Goal: Information Seeking & Learning: Learn about a topic

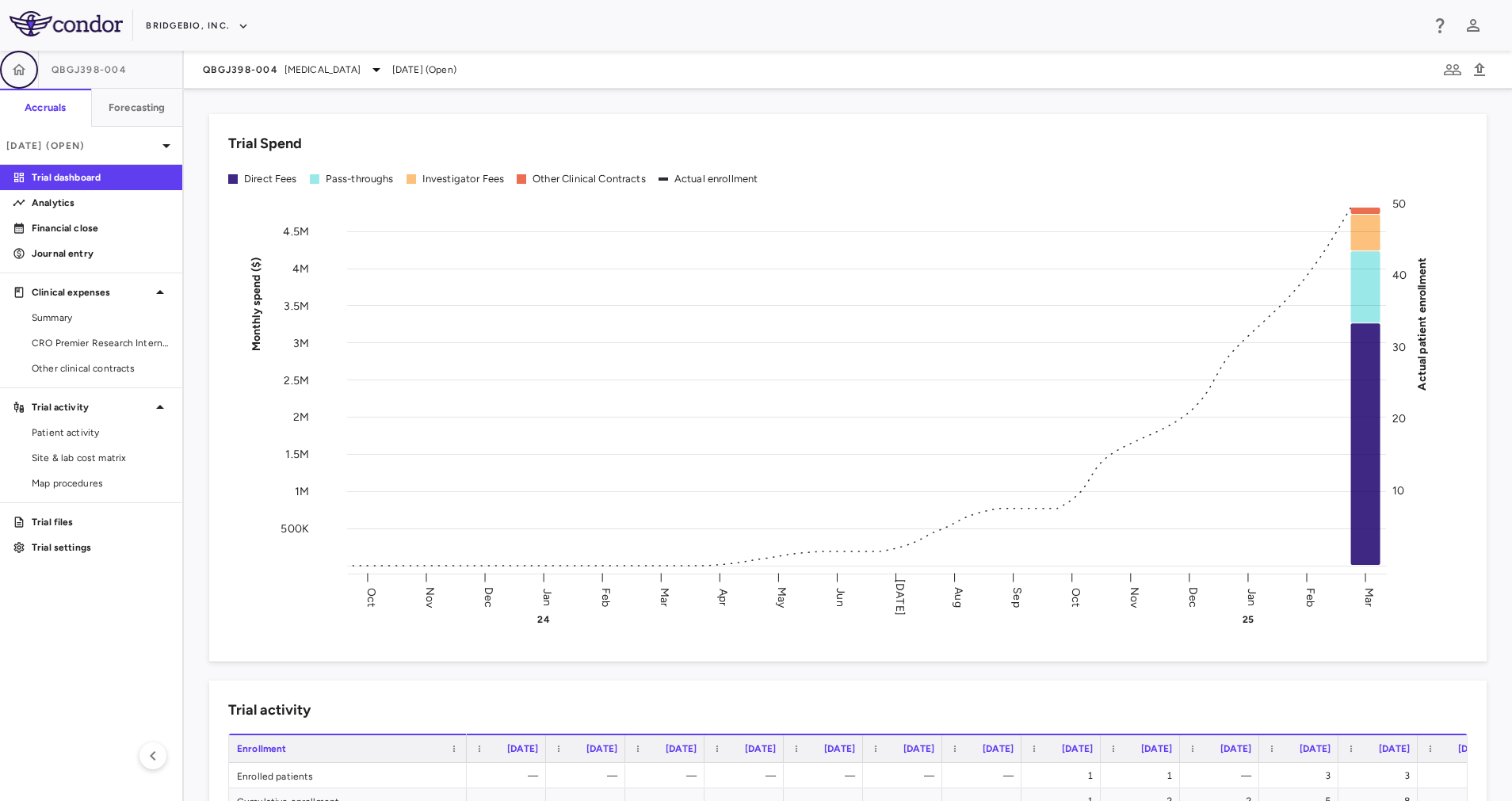
click at [22, 59] on button "button" at bounding box center [19, 70] width 38 height 38
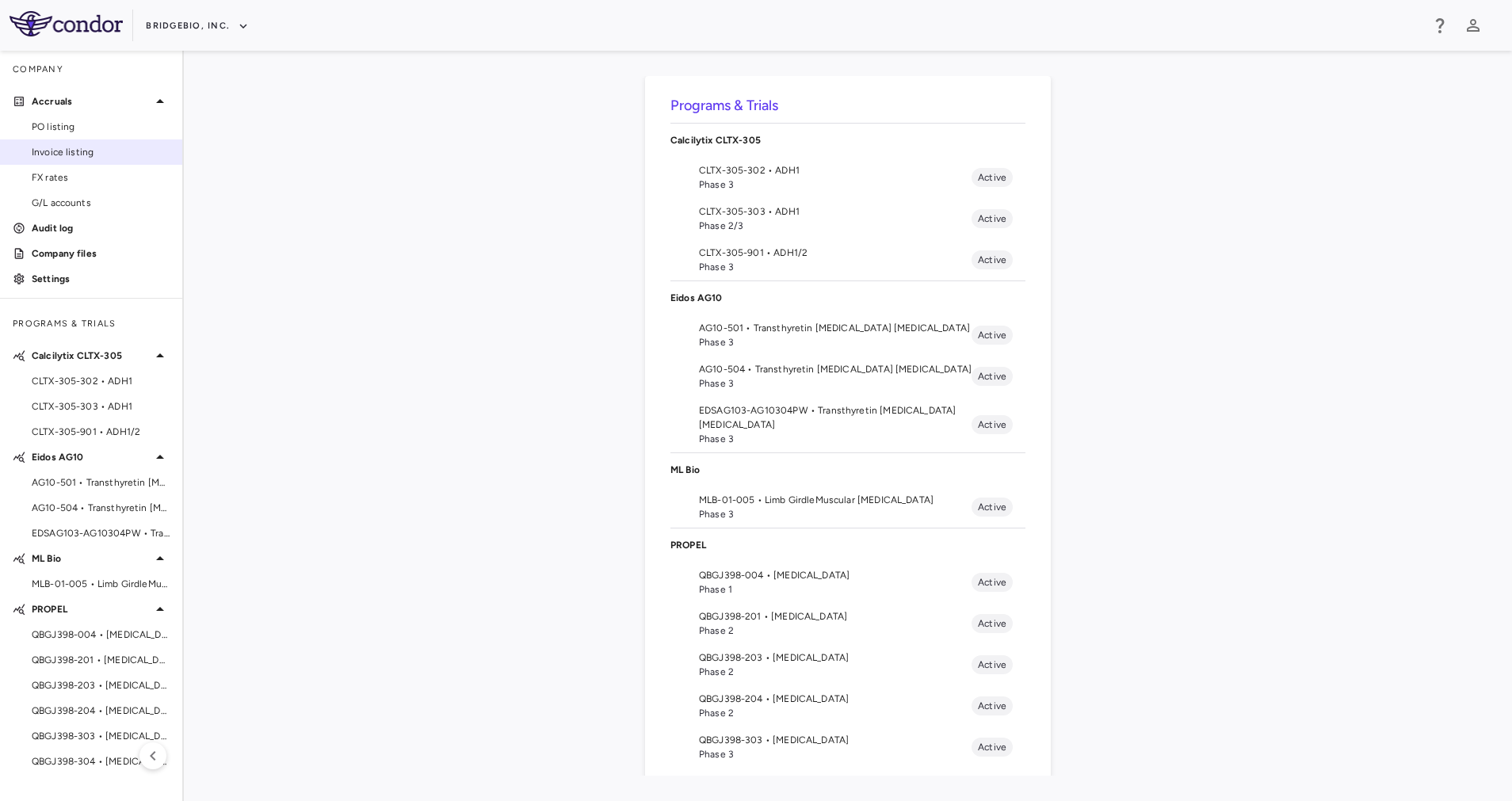
click at [98, 154] on span "Invoice listing" at bounding box center [101, 152] width 138 height 15
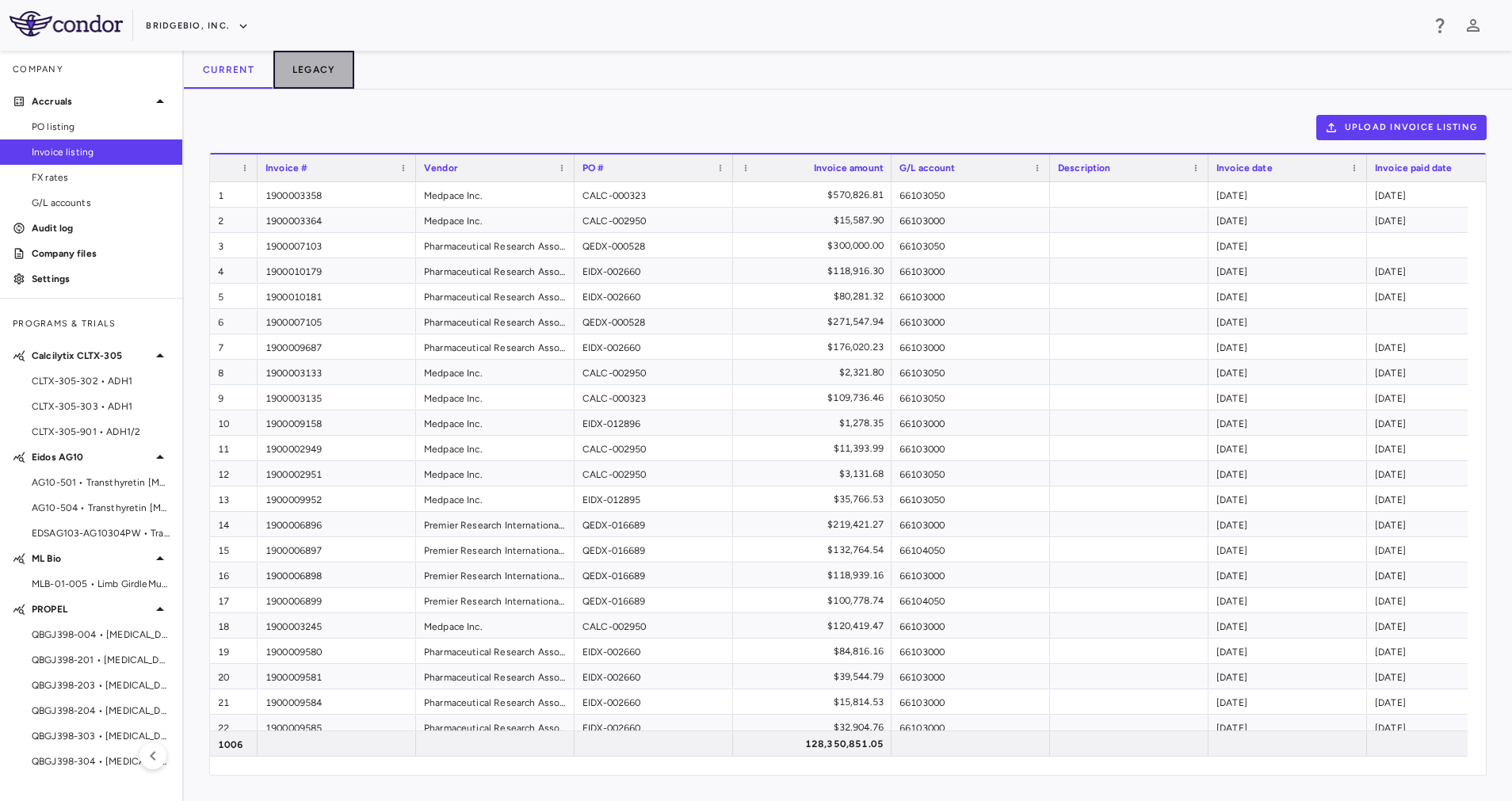
click at [335, 65] on button "Legacy" at bounding box center [313, 70] width 82 height 38
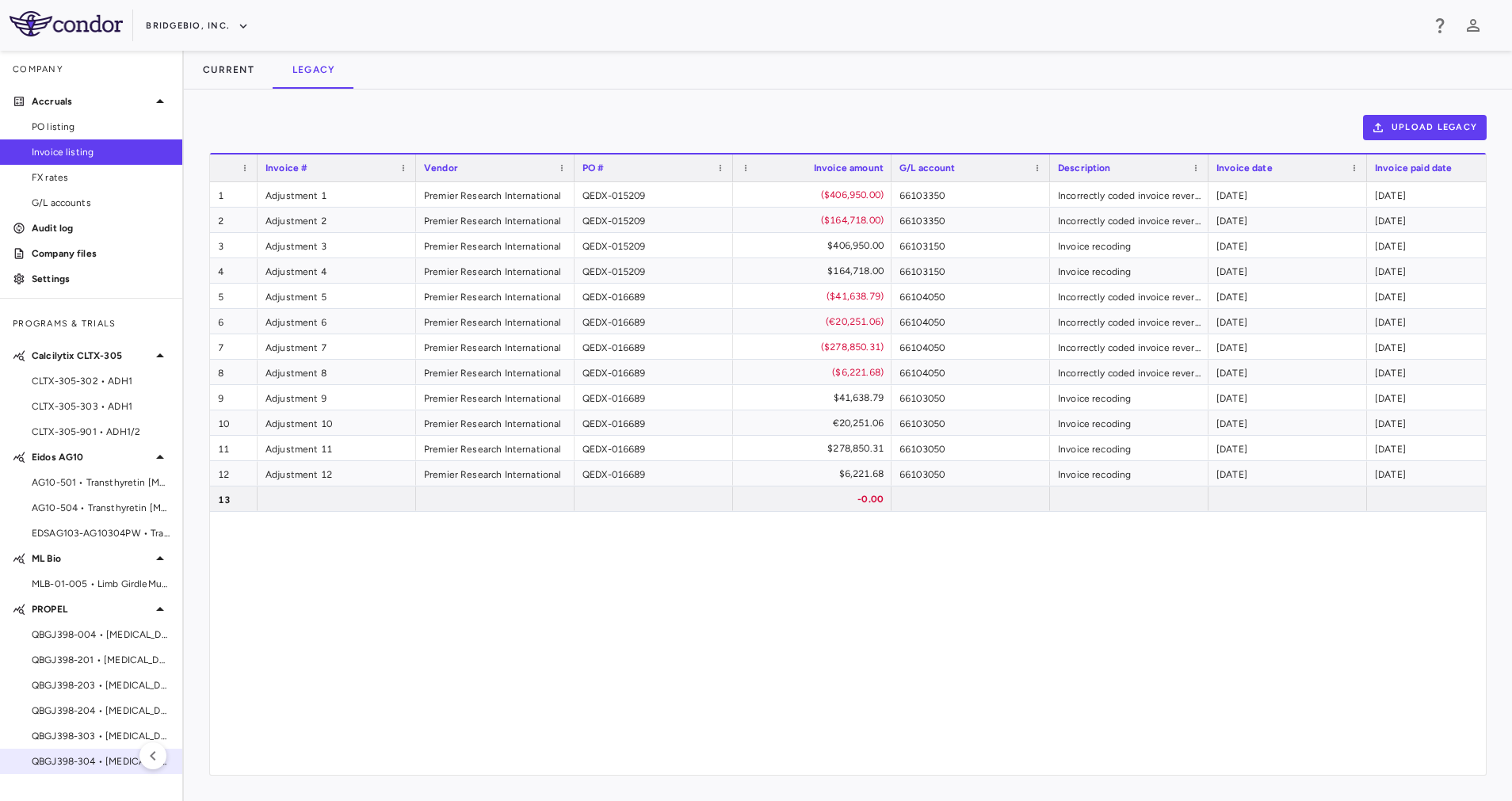
click at [100, 761] on span "QBGJ398-304 • [MEDICAL_DATA]" at bounding box center [101, 761] width 138 height 15
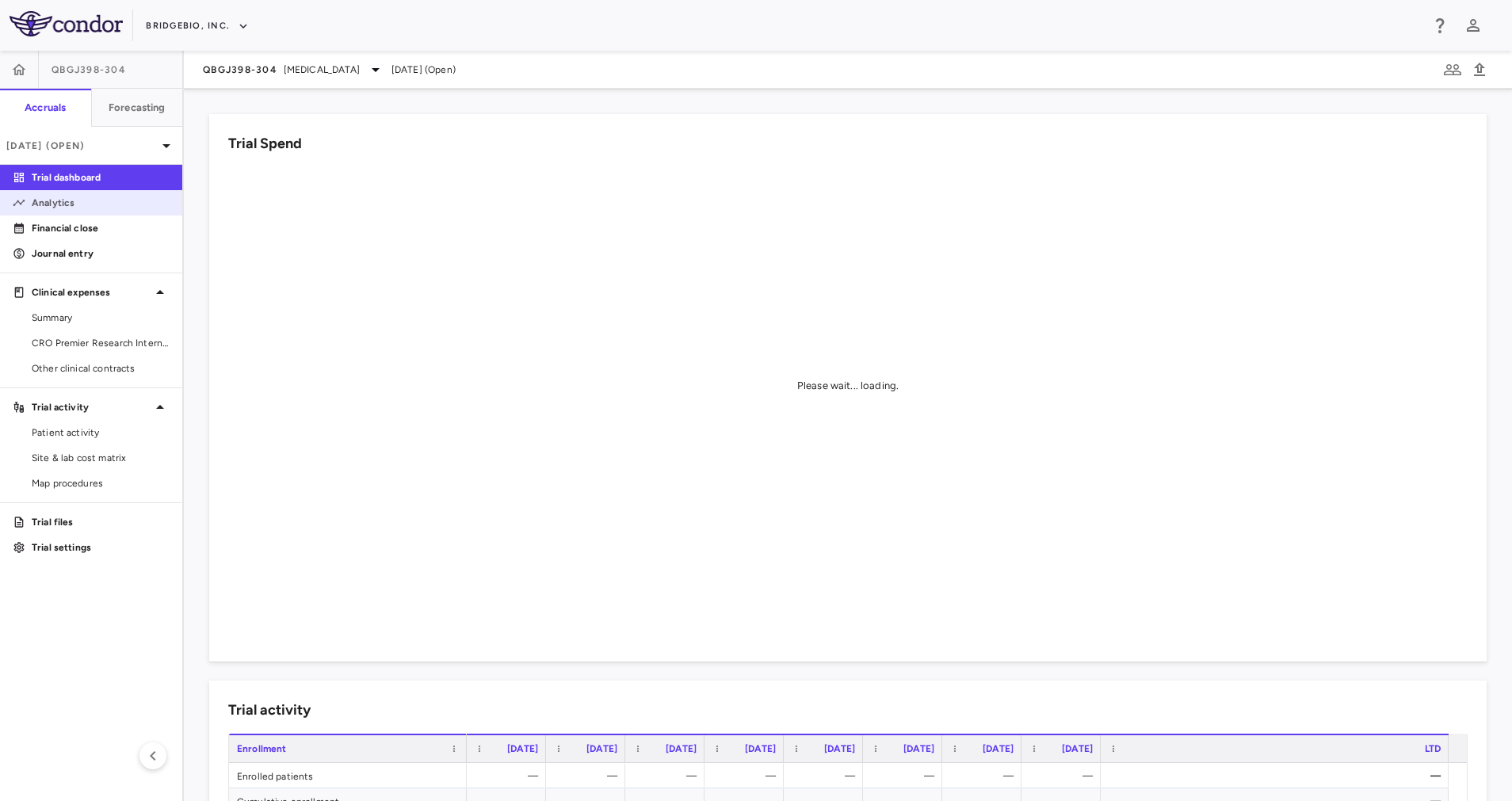
click at [70, 198] on p "Analytics" at bounding box center [101, 202] width 138 height 15
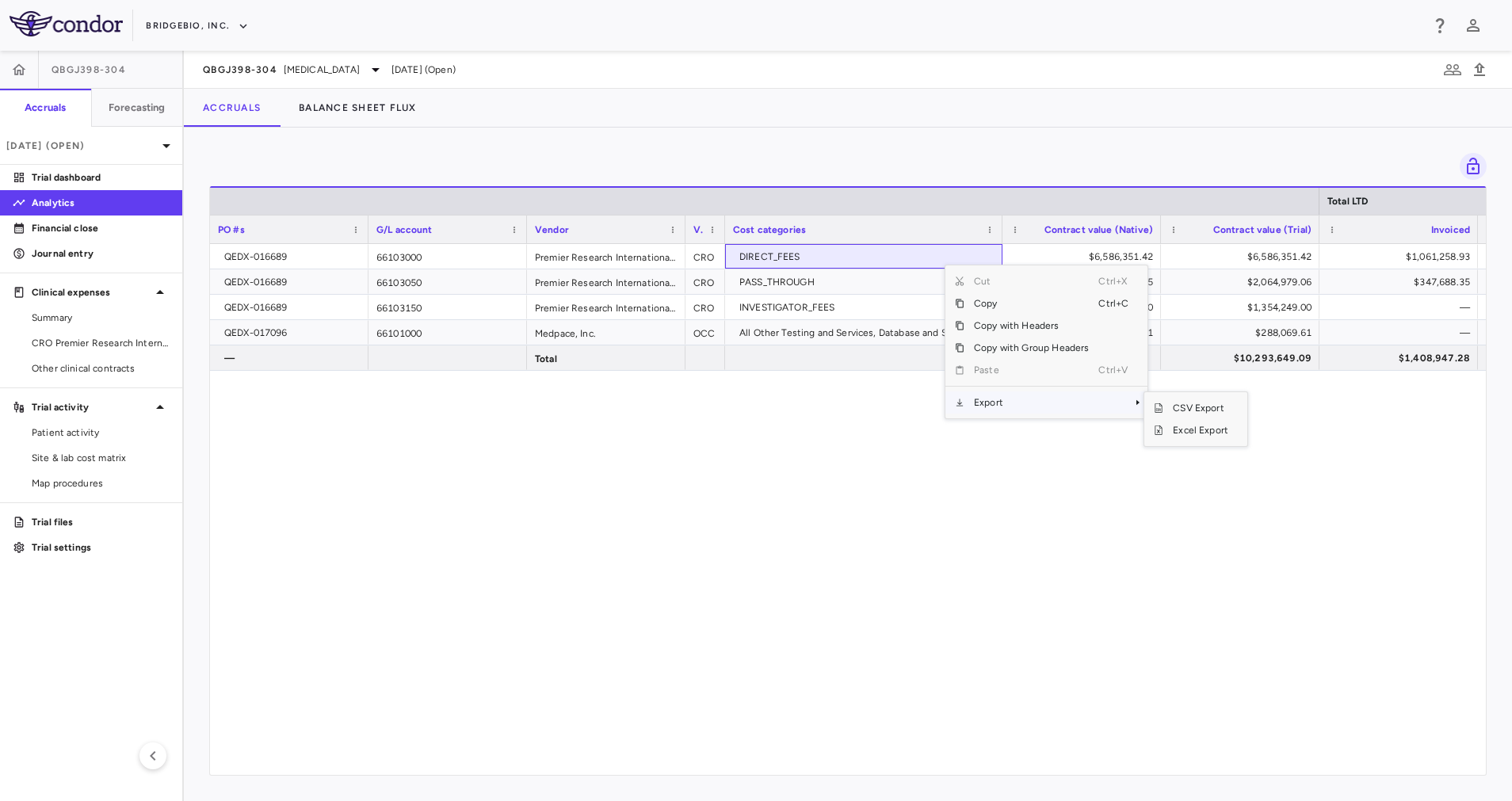
click at [1053, 409] on span "Export" at bounding box center [1032, 403] width 134 height 22
click at [1086, 406] on span "Export" at bounding box center [1032, 403] width 134 height 22
click at [1185, 432] on span "Excel Export" at bounding box center [1200, 431] width 74 height 22
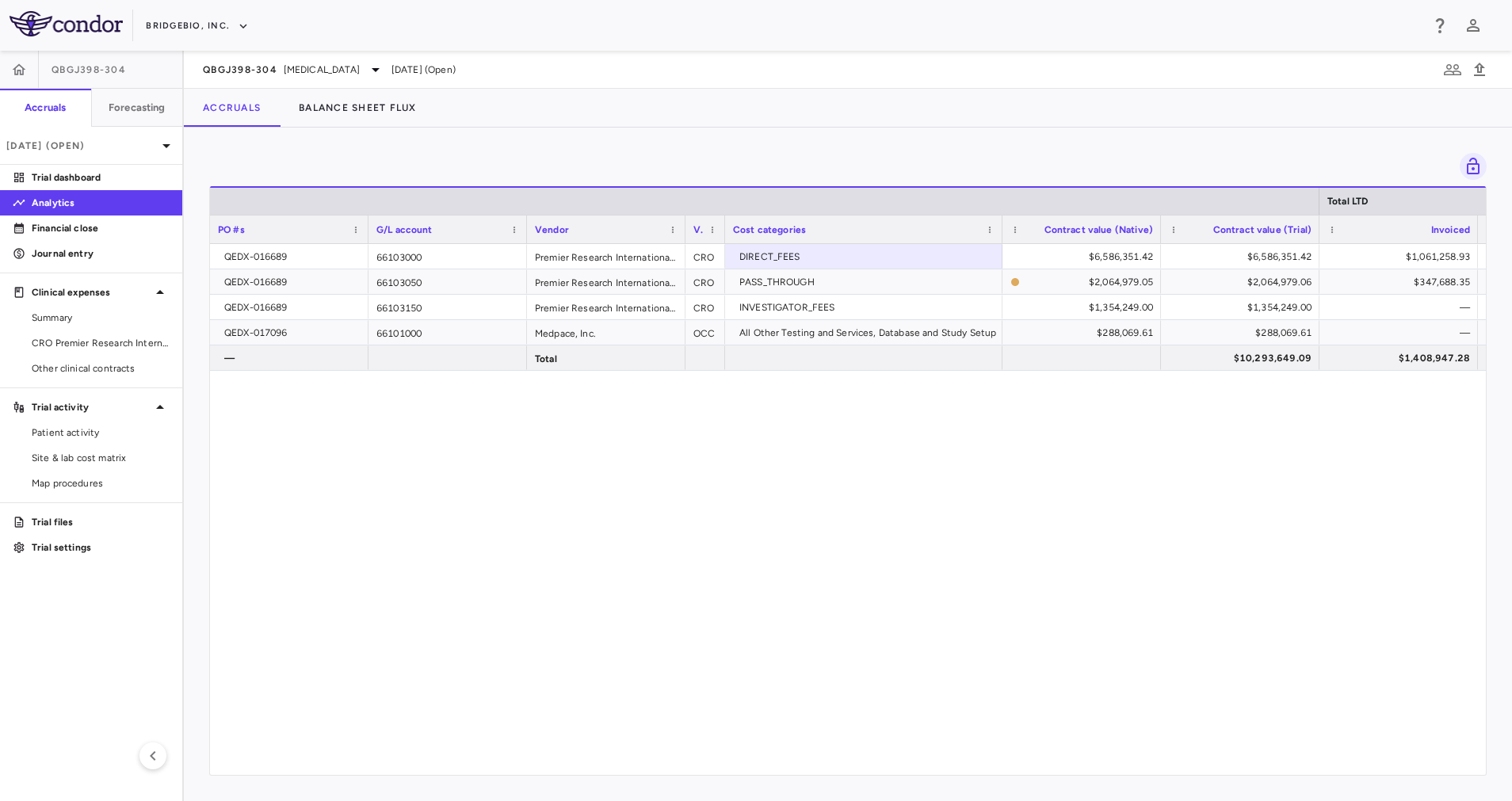
click at [736, 444] on div "QEDX-016689 66103000 Premier Research International LLC CRO DIRECT_FEES $6,586,…" at bounding box center [847, 500] width 1275 height 512
click at [15, 64] on icon "button" at bounding box center [19, 70] width 15 height 16
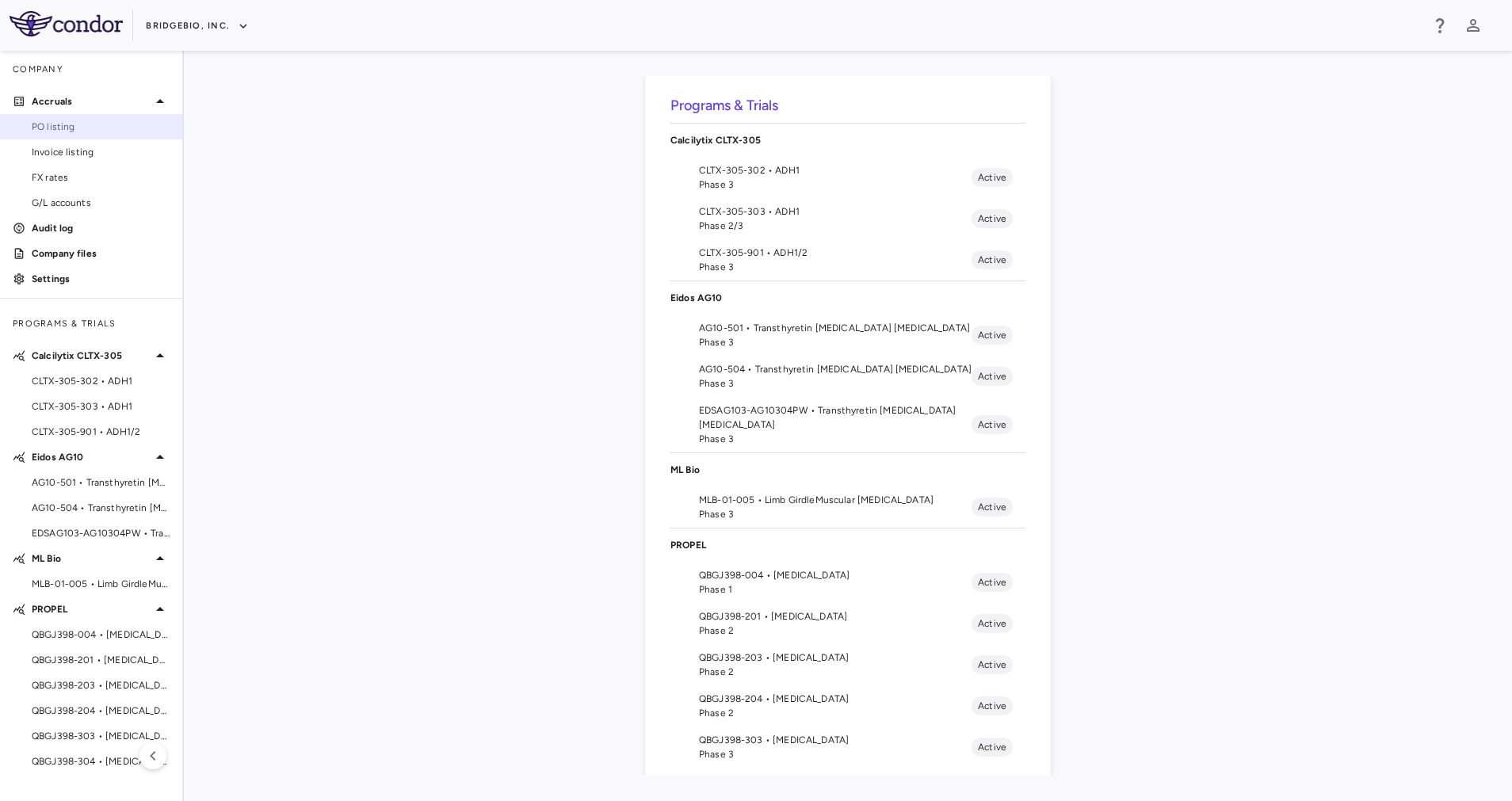
click at [87, 138] on link "PO listing" at bounding box center [91, 127] width 183 height 24
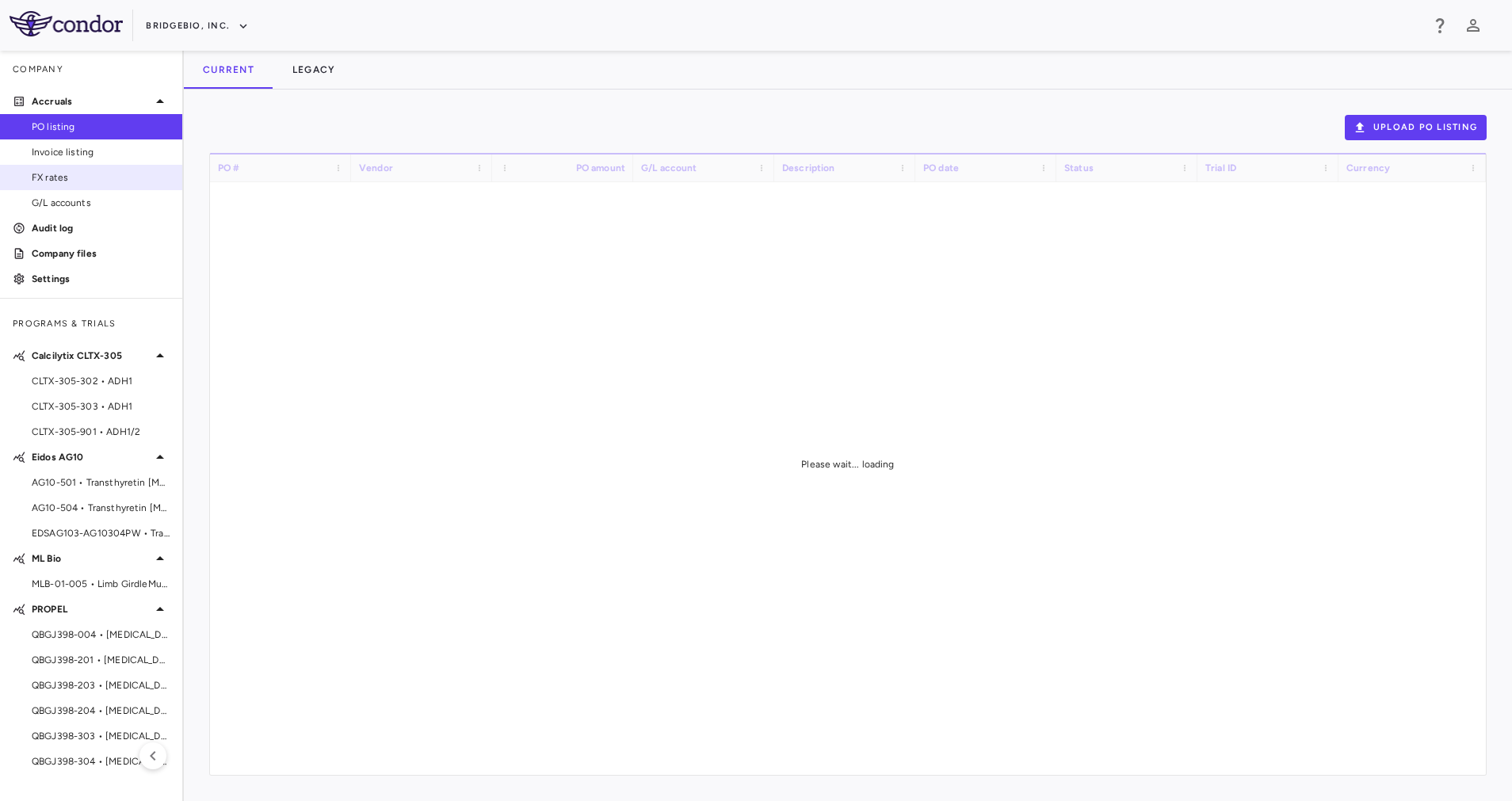
click at [84, 165] on link "FX rates" at bounding box center [91, 177] width 183 height 24
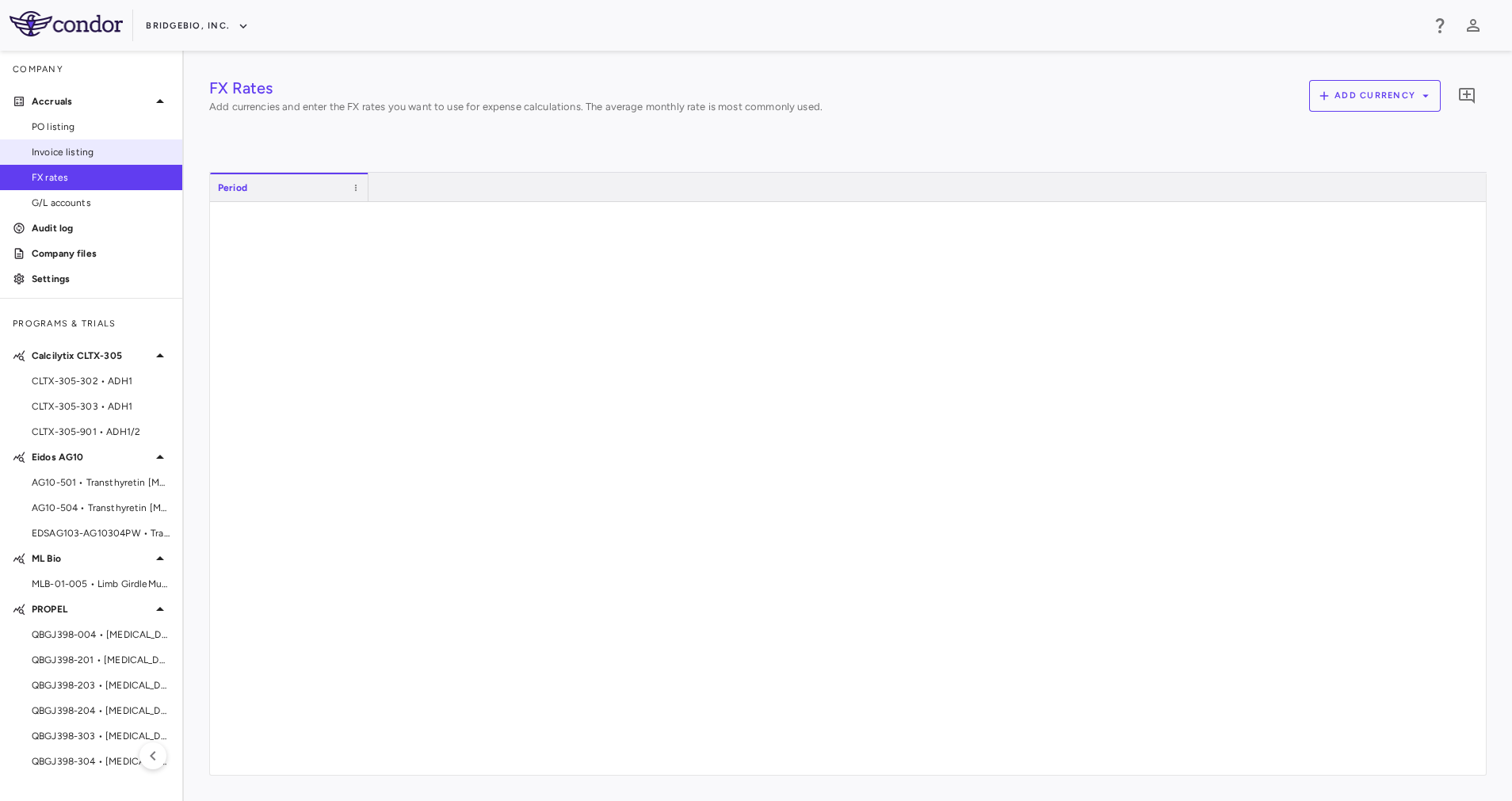
click at [84, 152] on span "Invoice listing" at bounding box center [101, 152] width 138 height 15
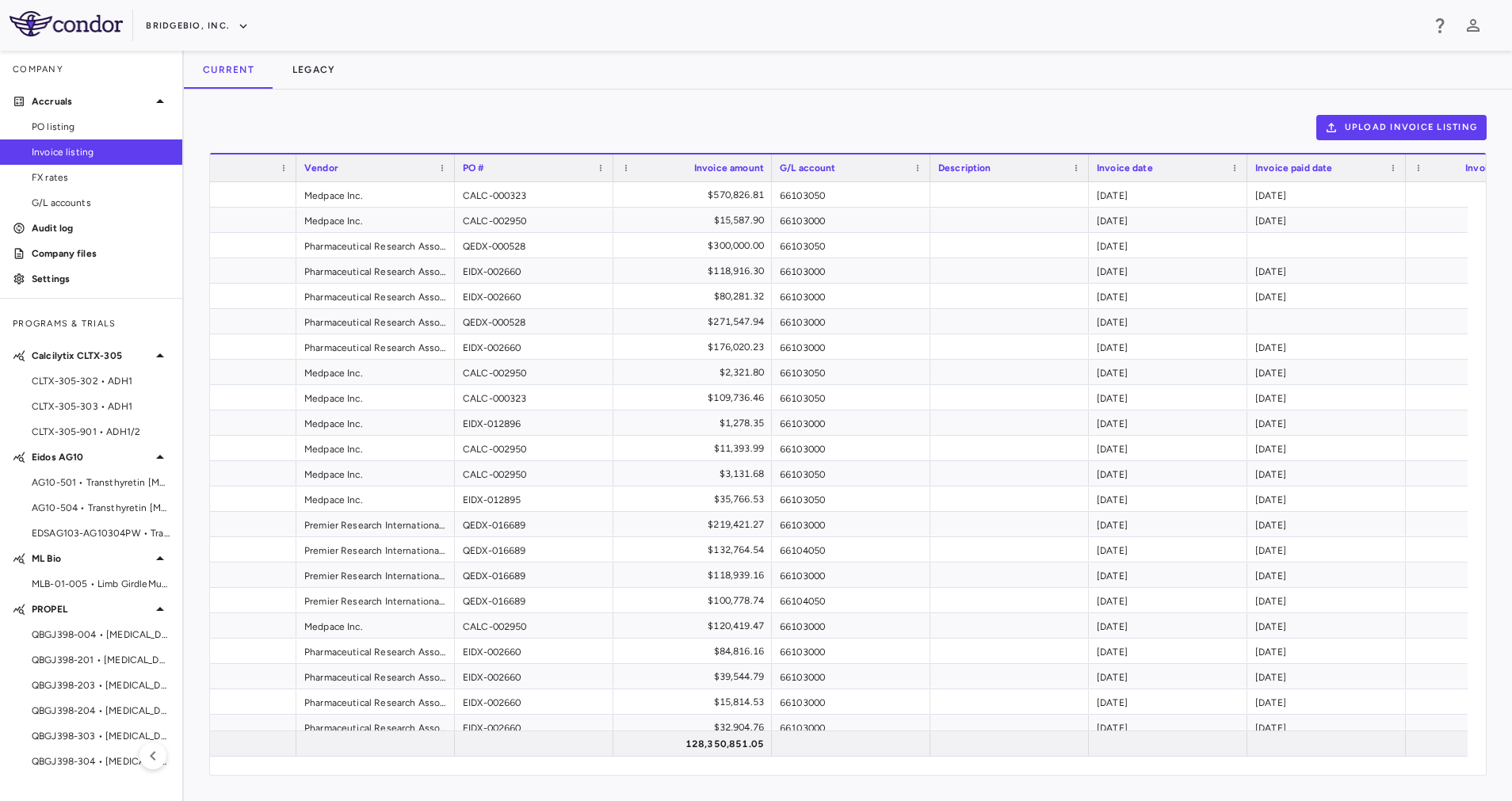
scroll to position [0, 161]
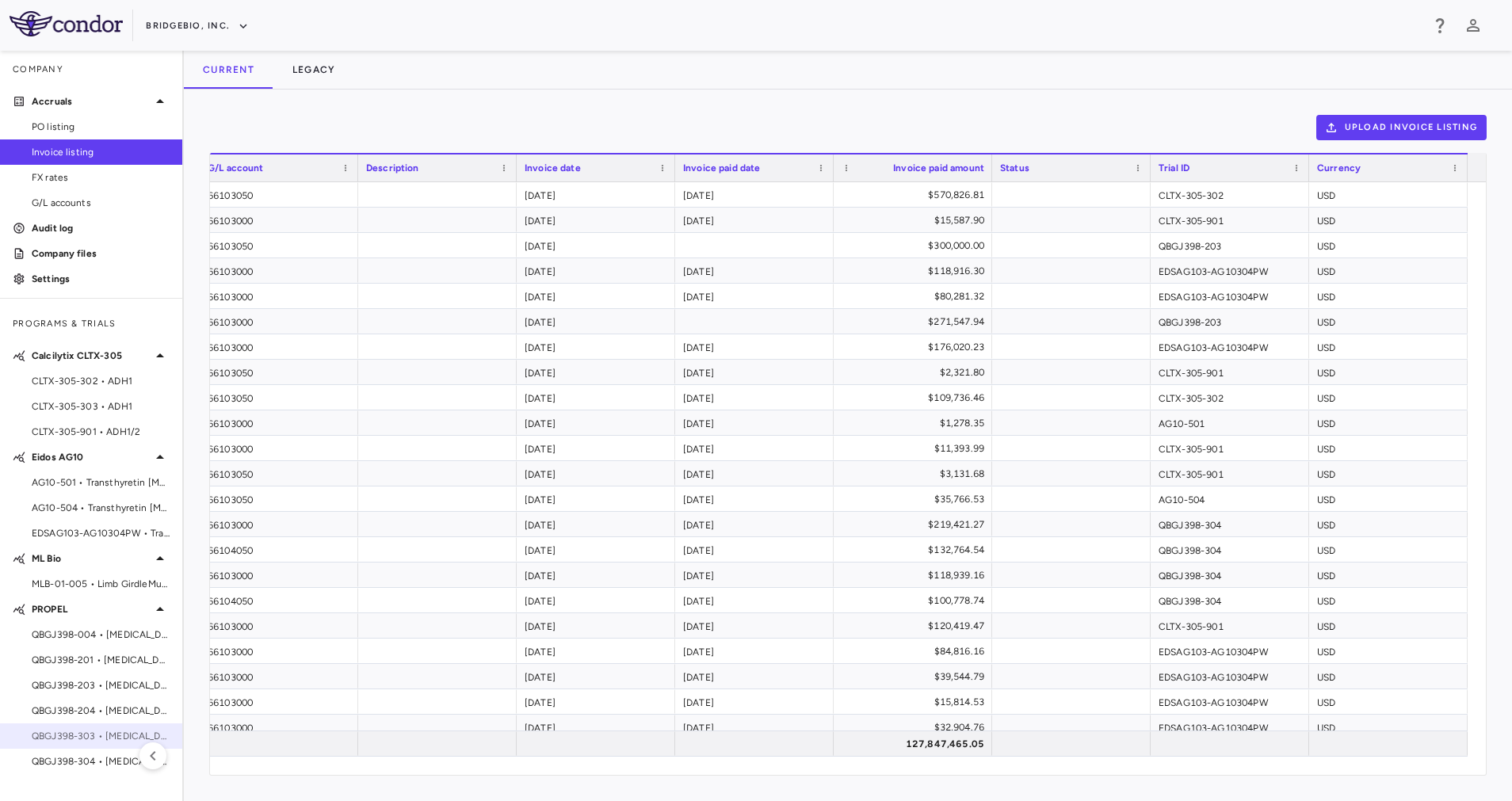
click at [109, 732] on span "QBGJ398-303 • [MEDICAL_DATA]" at bounding box center [101, 736] width 138 height 15
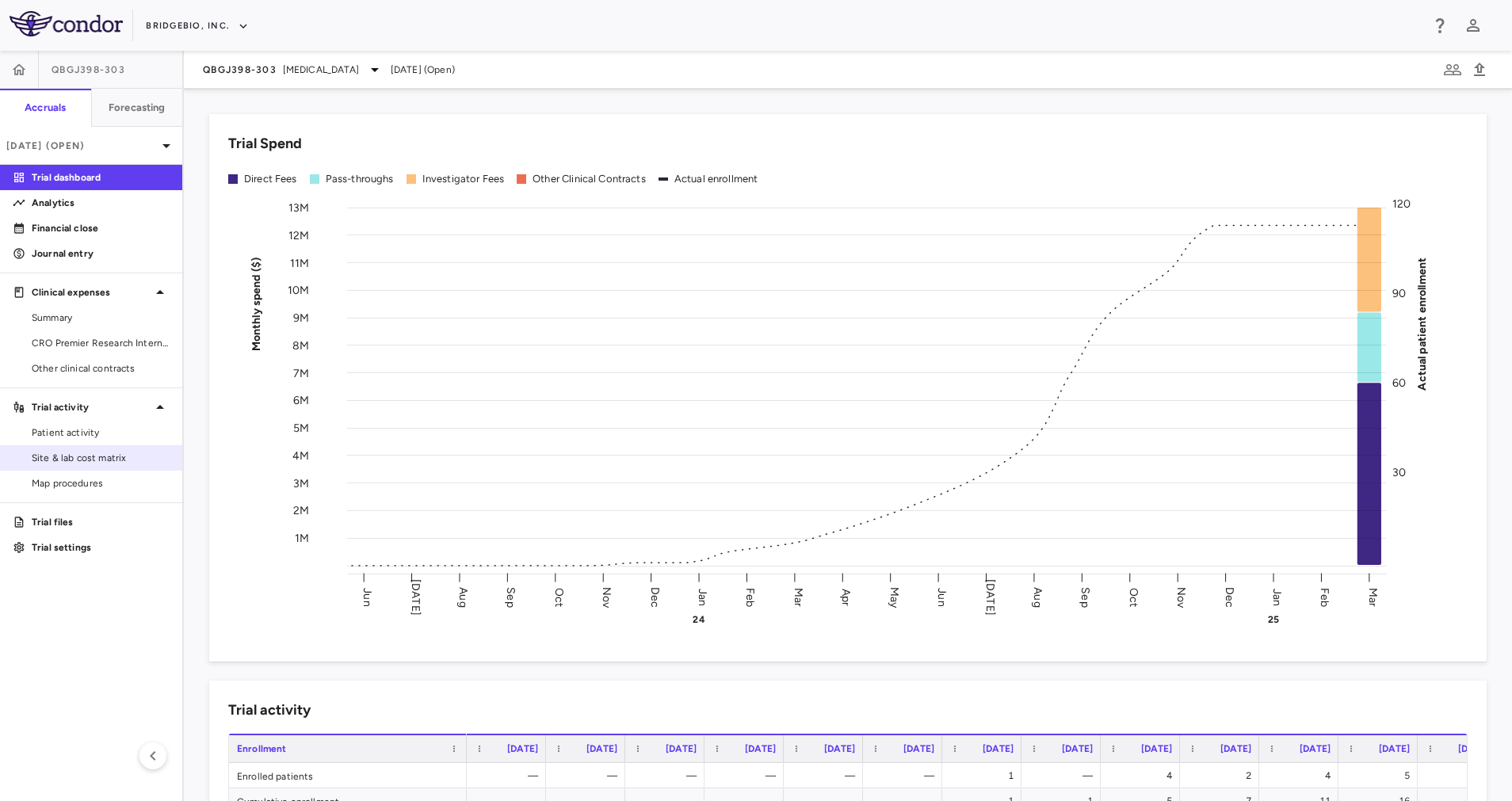
click at [80, 451] on span "Site & lab cost matrix" at bounding box center [101, 458] width 138 height 15
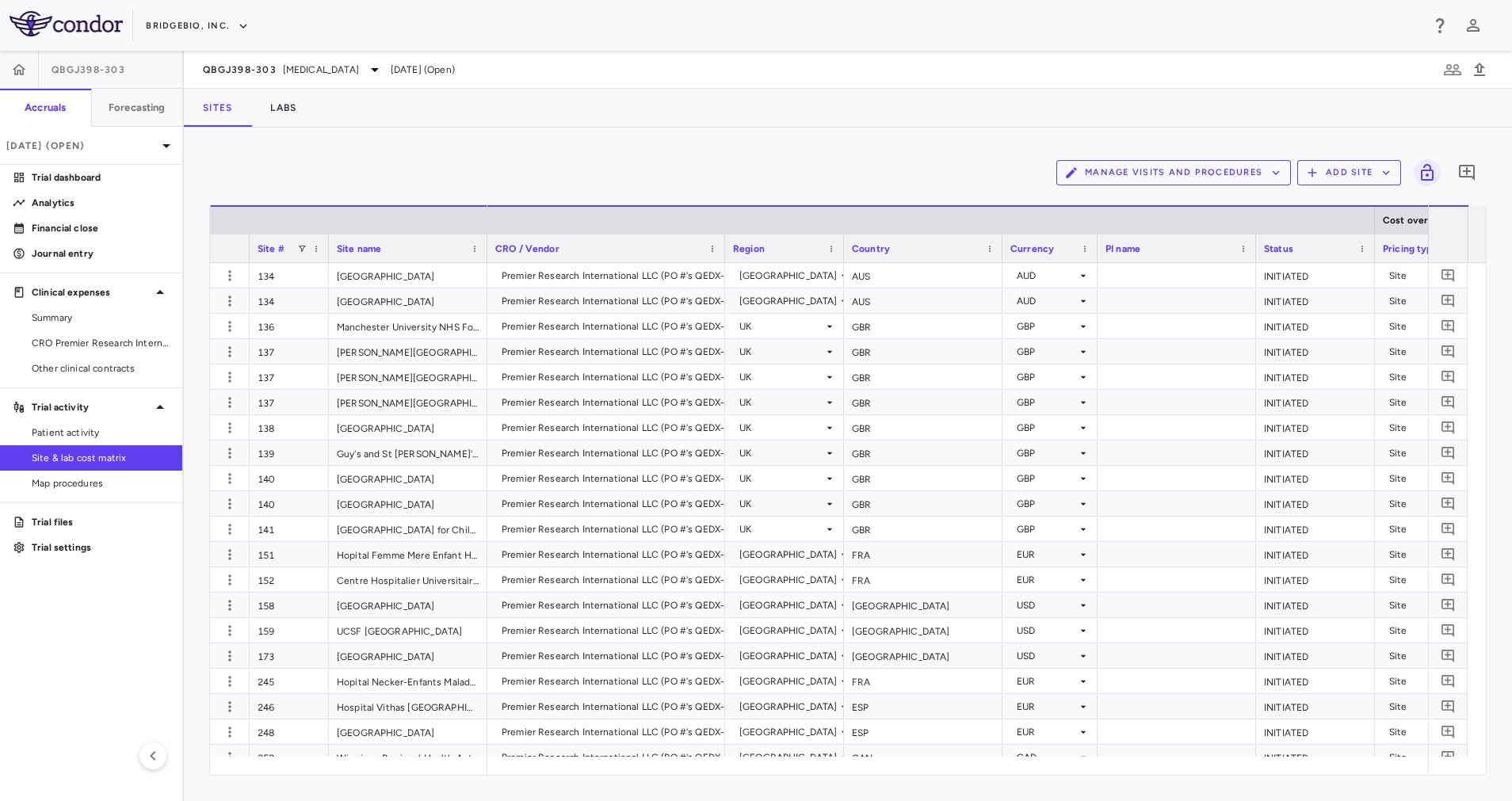
click at [1218, 165] on button "Manage Visits and Procedures" at bounding box center [1174, 172] width 234 height 25
click at [1129, 203] on li "Visit Schedules" at bounding box center [1156, 204] width 169 height 24
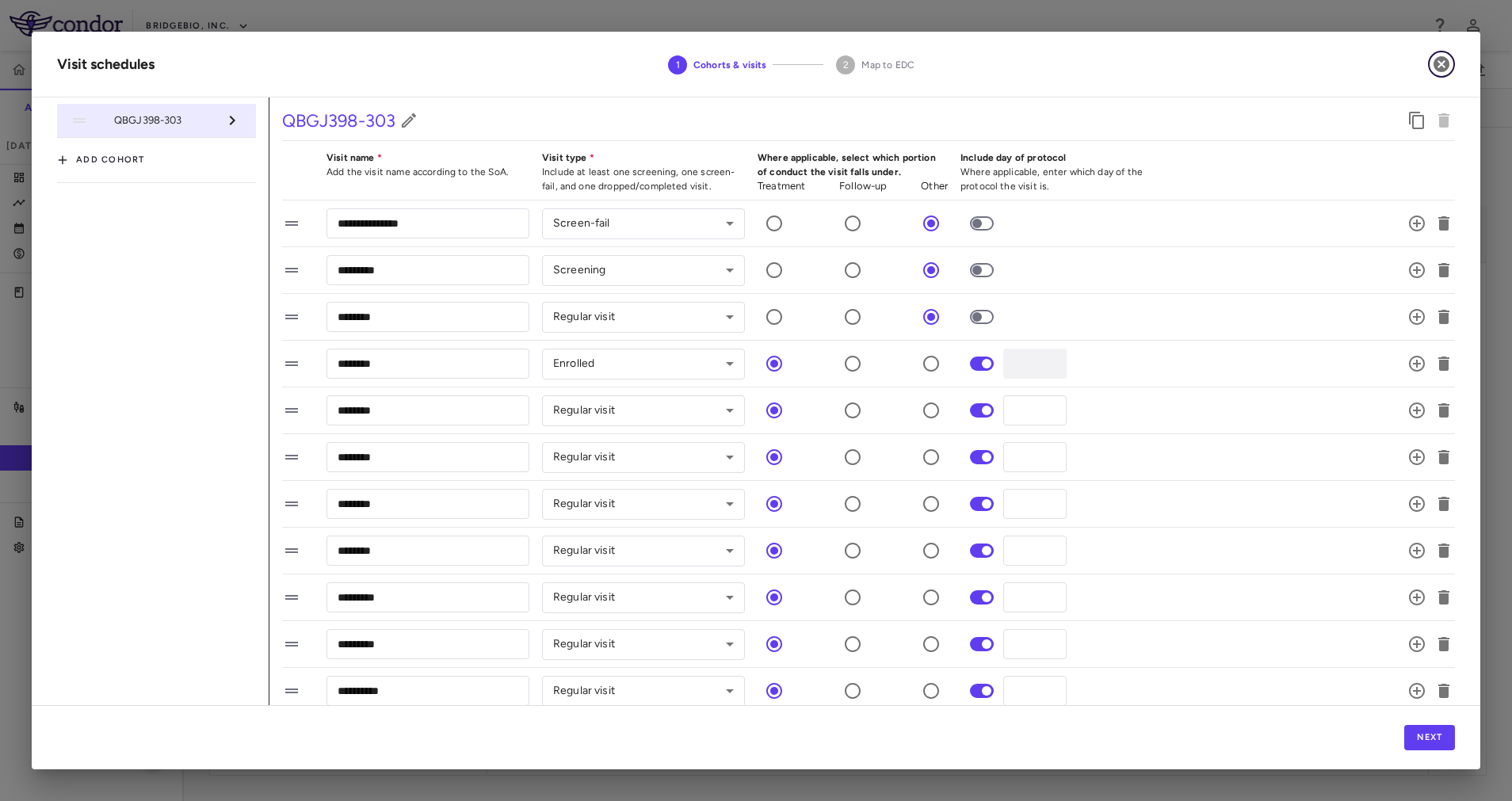
click at [1441, 65] on icon "button" at bounding box center [1441, 64] width 19 height 19
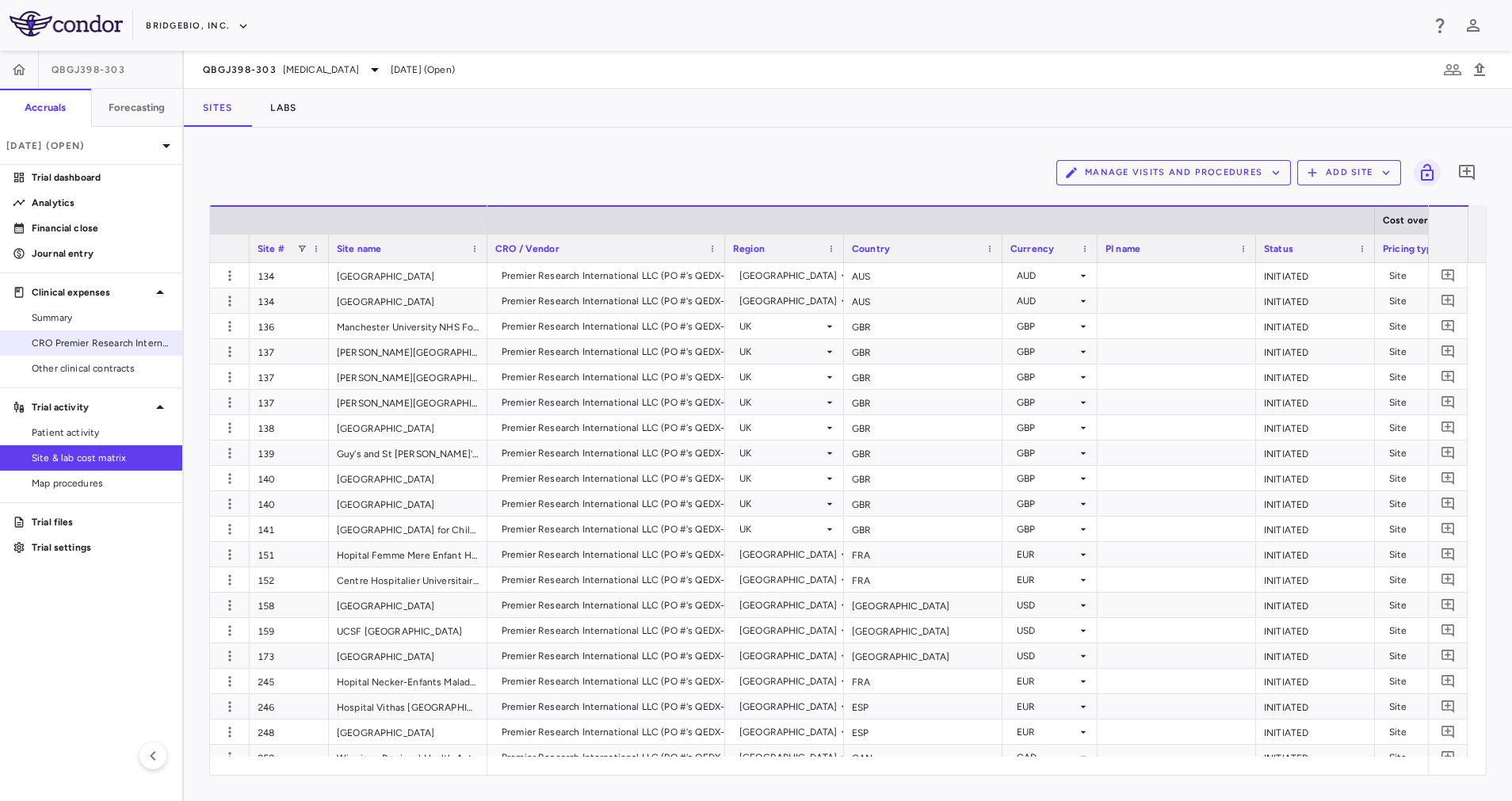
click at [84, 340] on span "CRO Premier Research International LLC" at bounding box center [101, 343] width 138 height 15
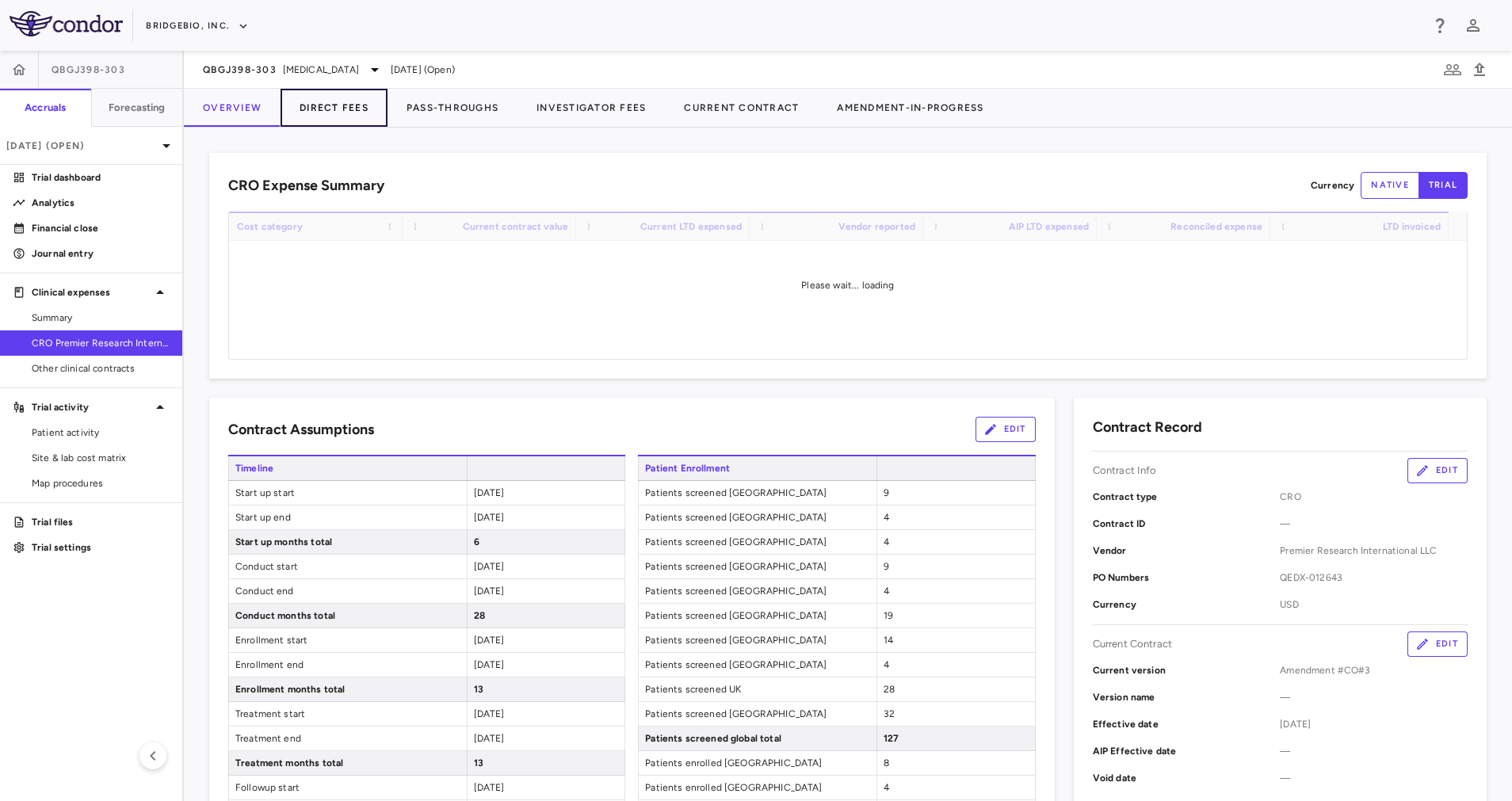
click at [352, 124] on button "Direct Fees" at bounding box center [334, 108] width 107 height 38
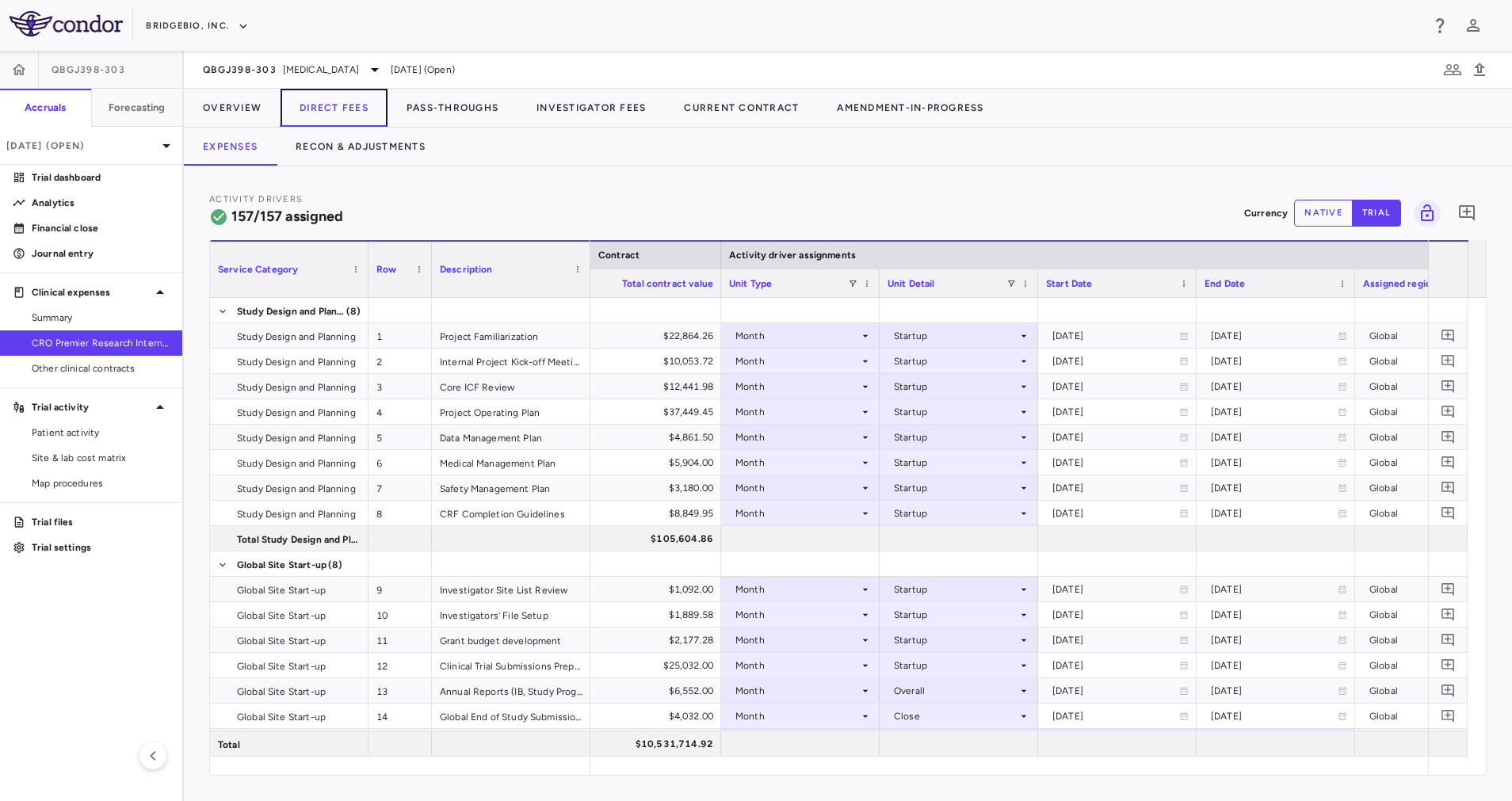
scroll to position [0, 966]
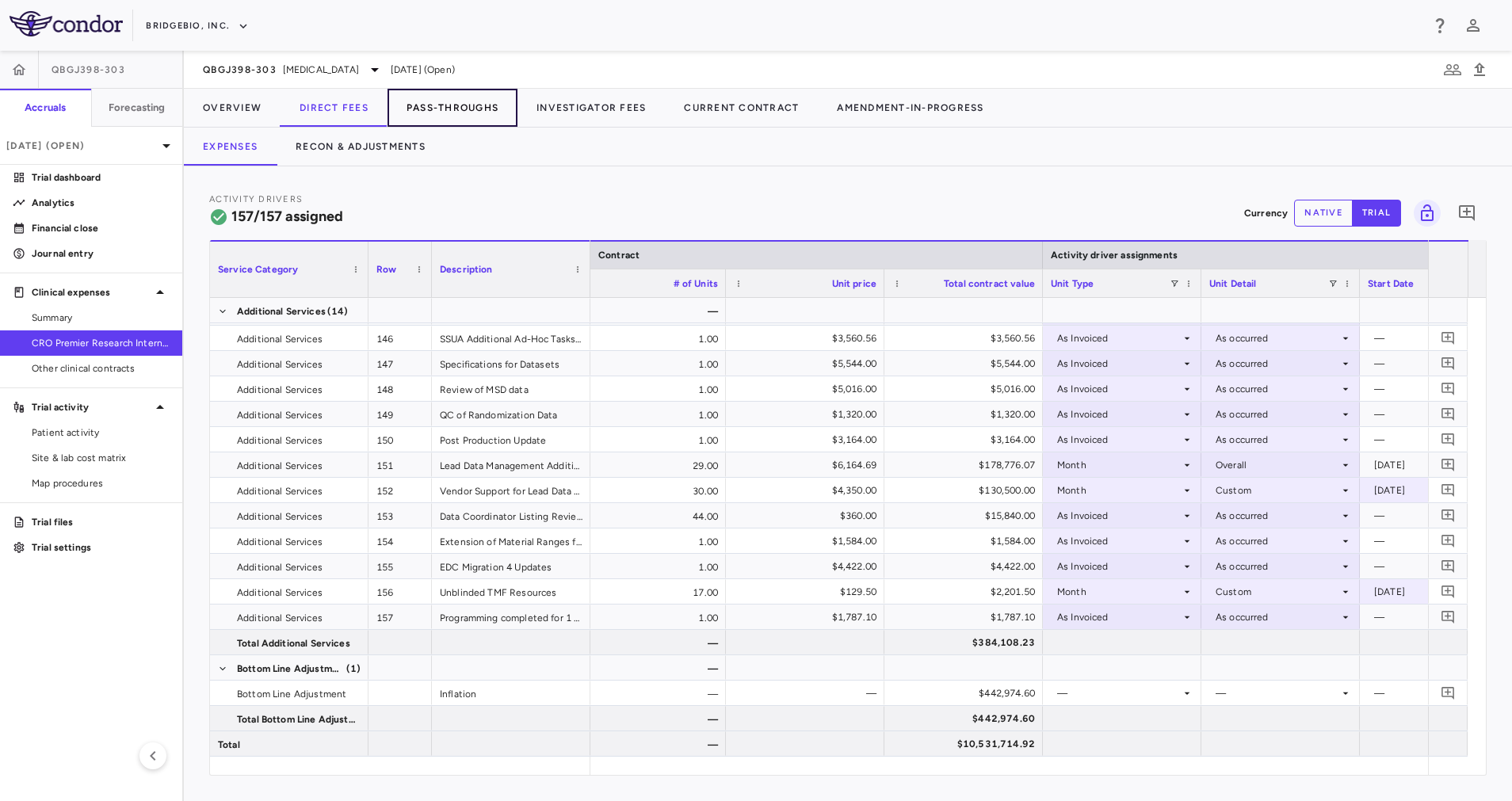
click at [437, 104] on button "Pass-Throughs" at bounding box center [452, 108] width 130 height 38
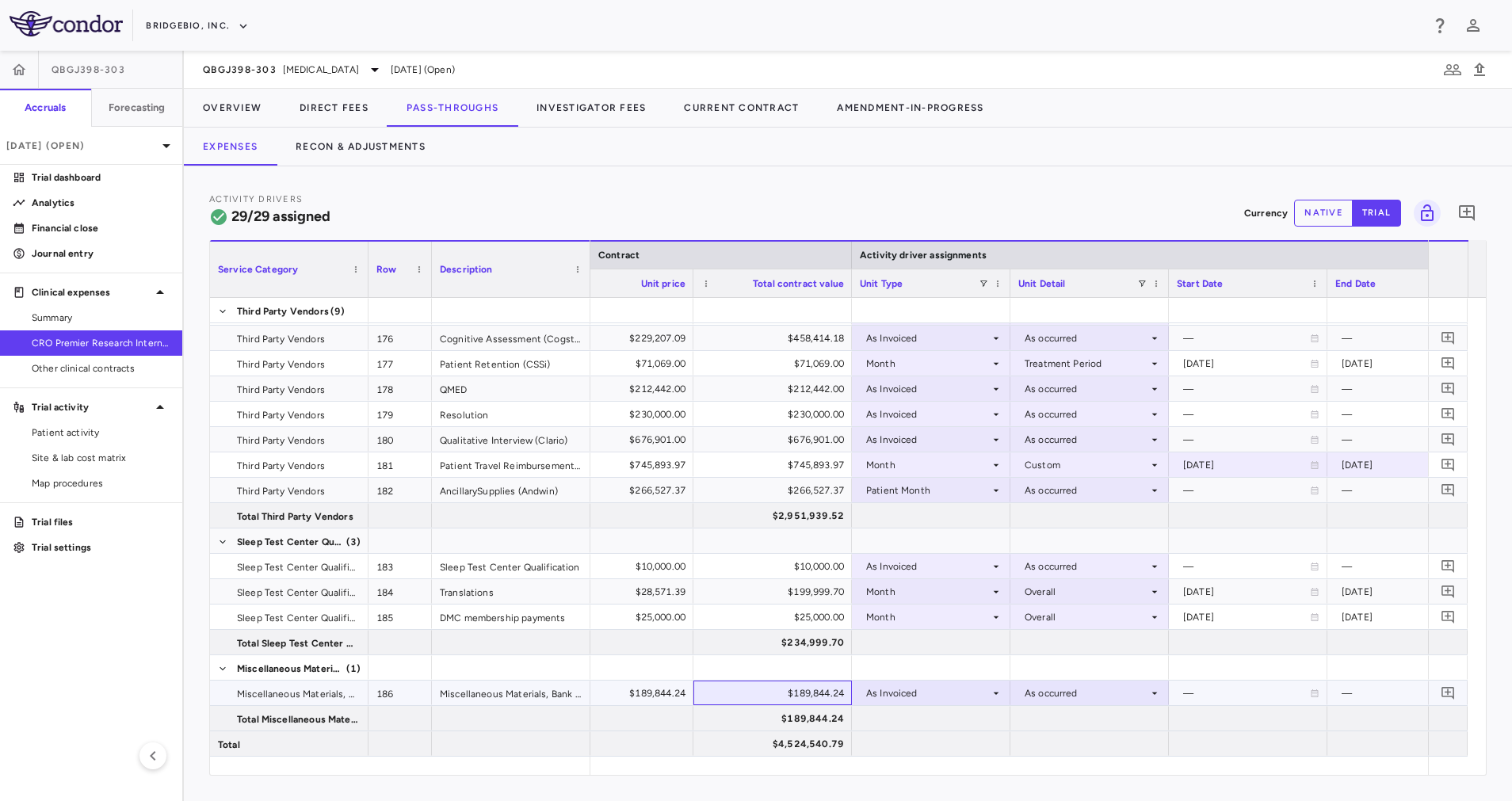
drag, startPoint x: 785, startPoint y: 698, endPoint x: 848, endPoint y: 695, distance: 63.1
click at [848, 695] on div "$189,844.24" at bounding box center [772, 692] width 158 height 25
click at [355, 69] on div "QBGJ398-303 [MEDICAL_DATA]" at bounding box center [294, 70] width 182 height 19
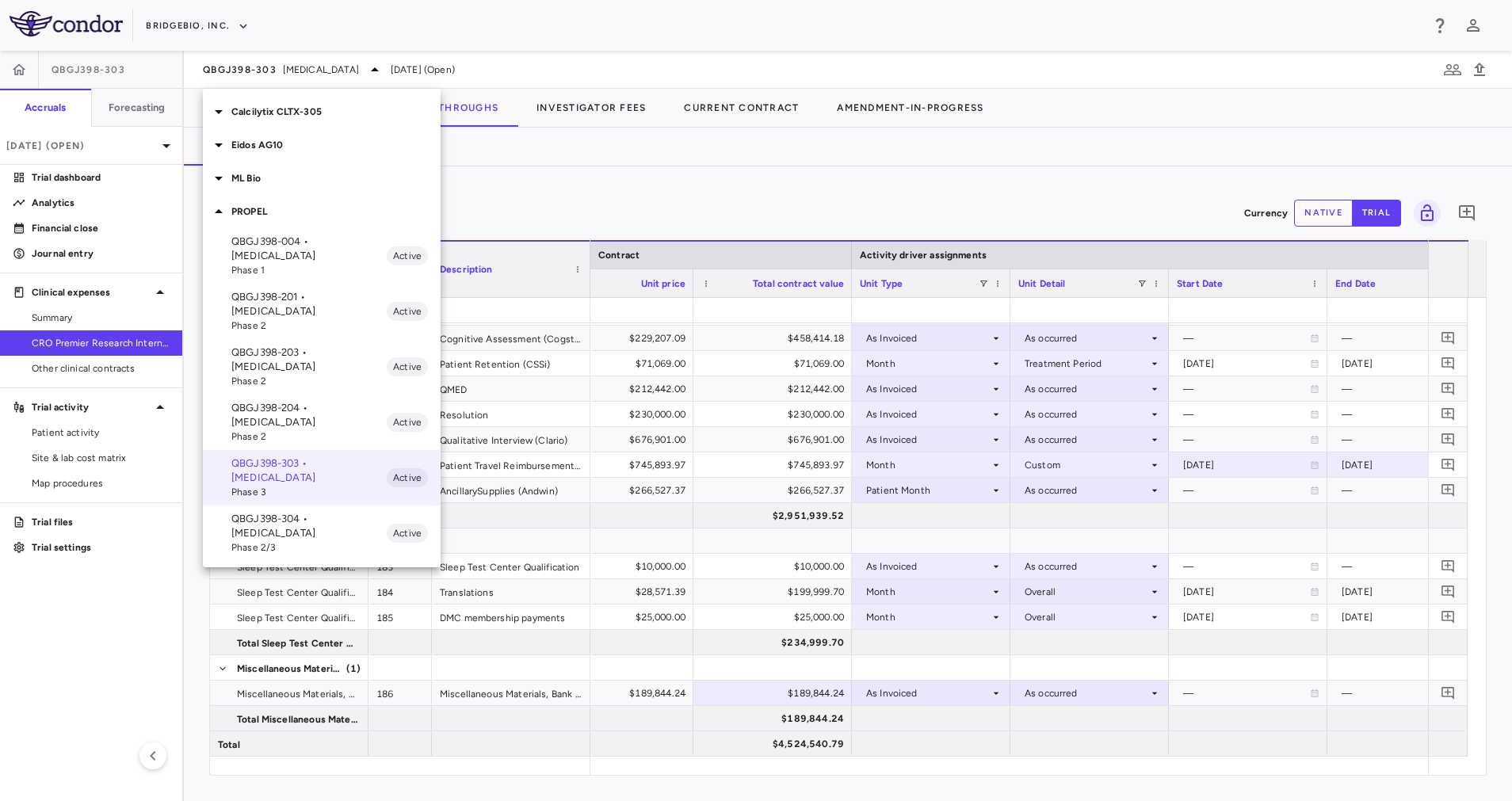
click at [282, 123] on div "Calcilytix CLTX-305" at bounding box center [322, 111] width 238 height 34
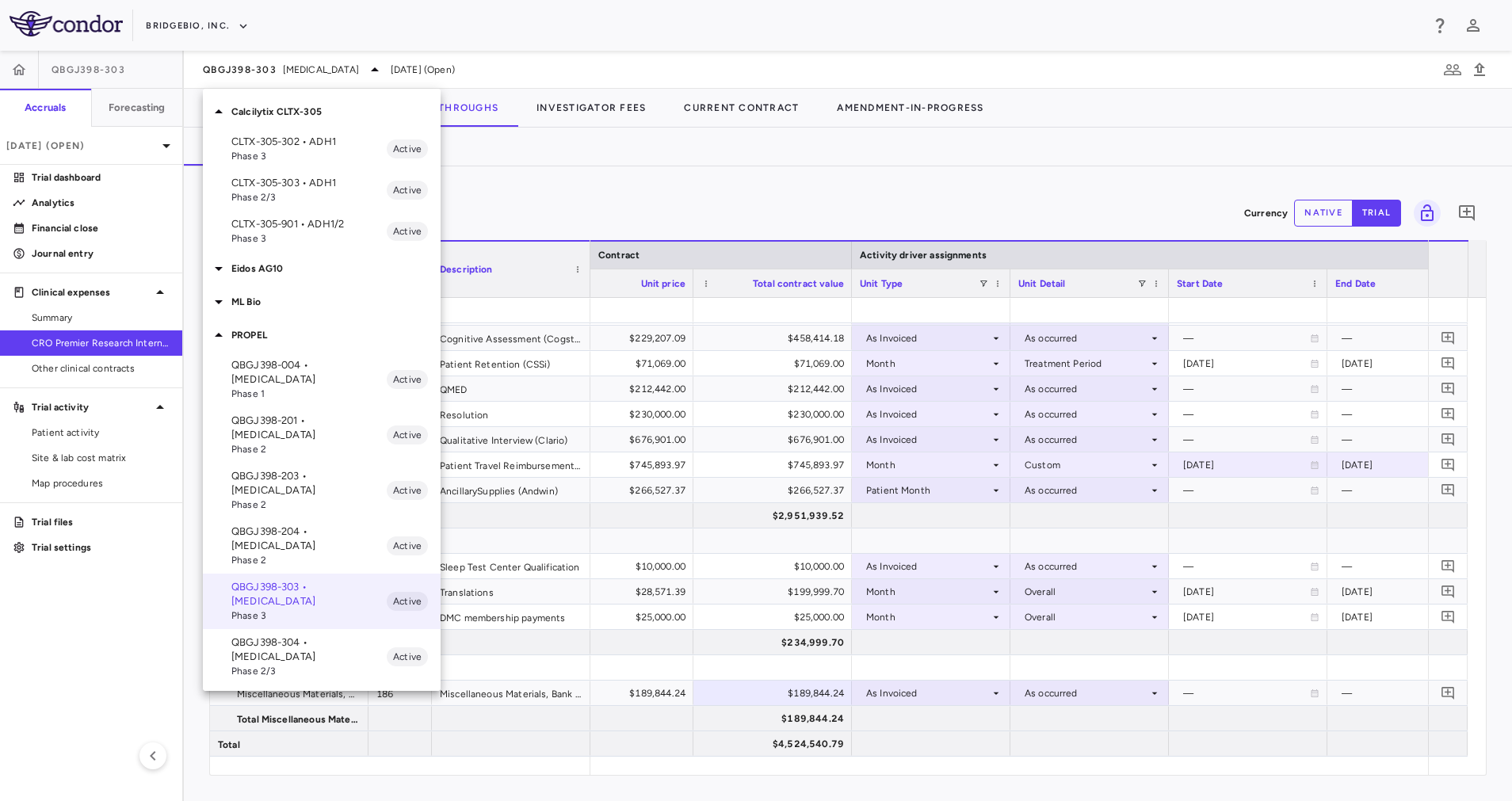
click at [344, 152] on span "Phase 3" at bounding box center [309, 156] width 155 height 15
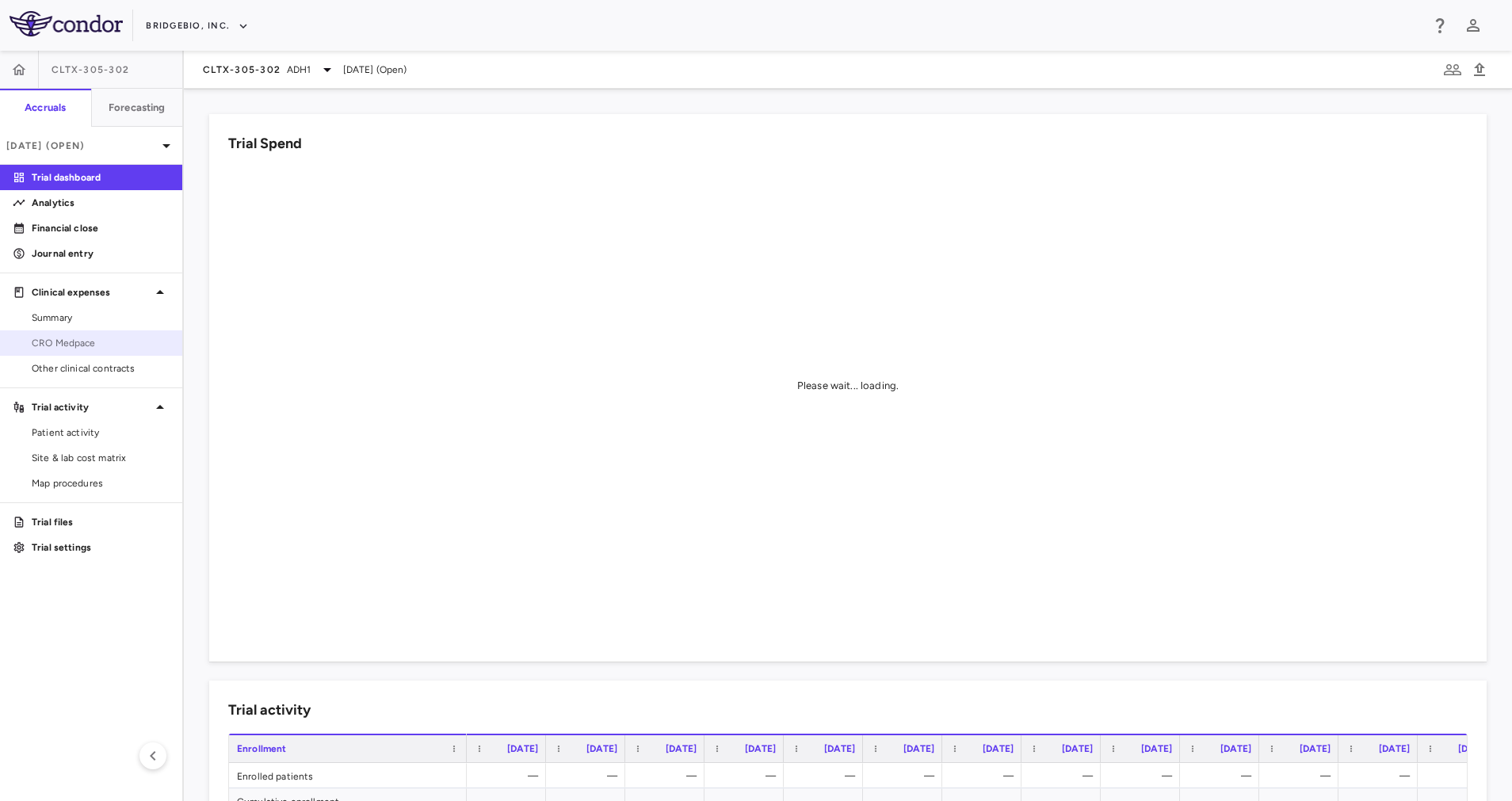
click at [89, 346] on span "CRO Medpace" at bounding box center [101, 343] width 138 height 15
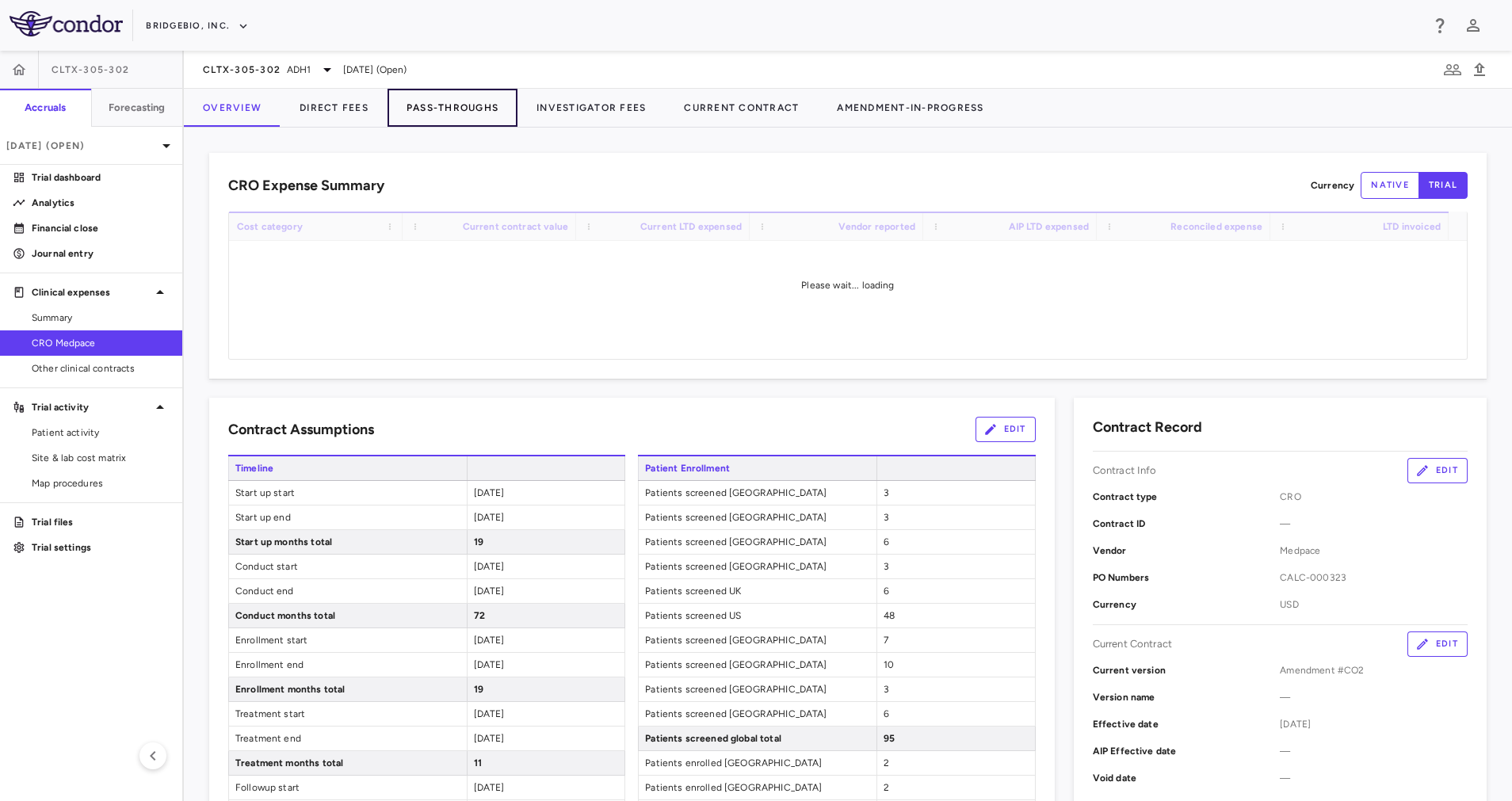
click at [456, 110] on button "Pass-Throughs" at bounding box center [452, 108] width 130 height 38
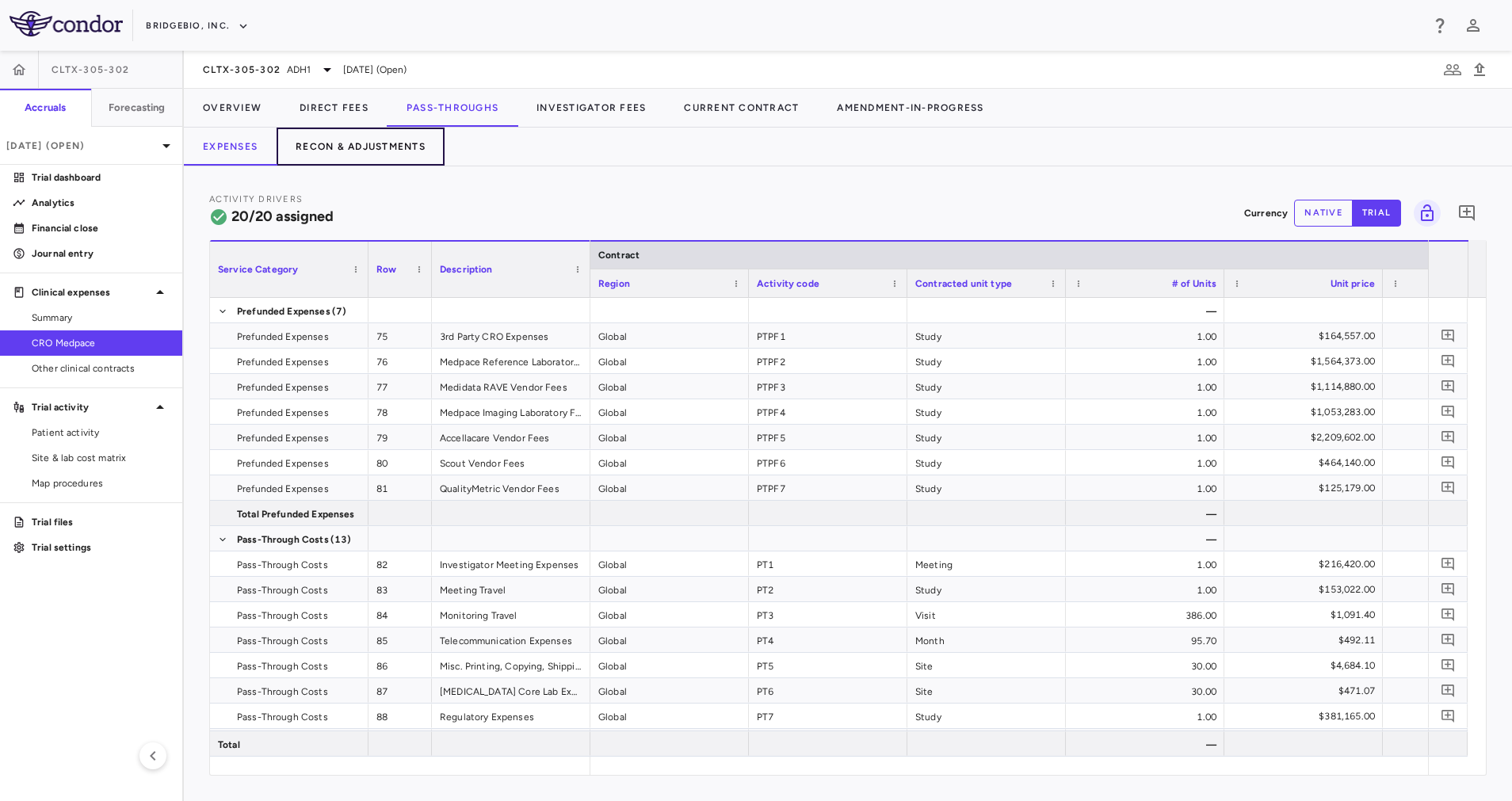
click at [416, 150] on button "Recon & Adjustments" at bounding box center [360, 146] width 168 height 38
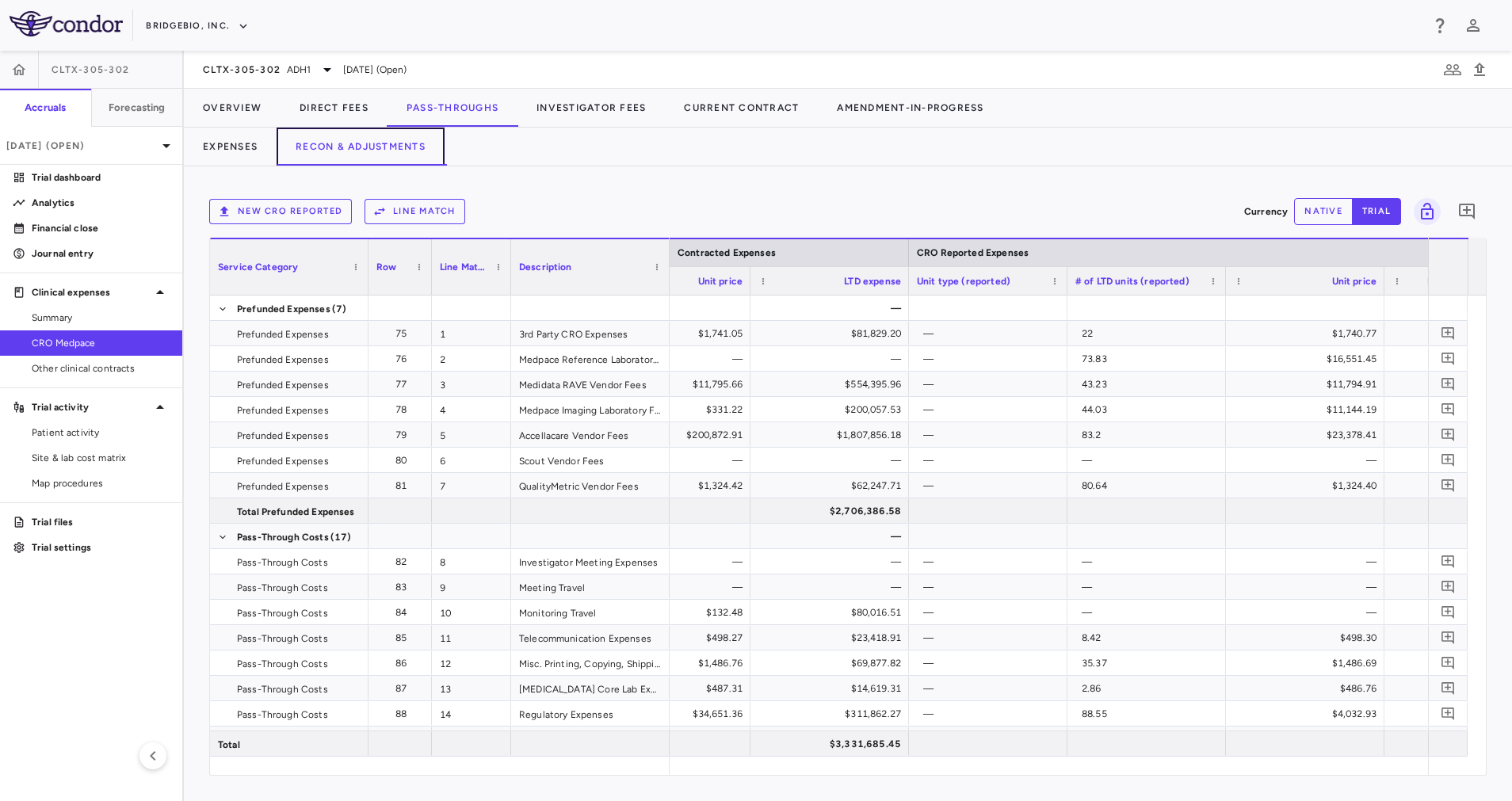
scroll to position [0, 1606]
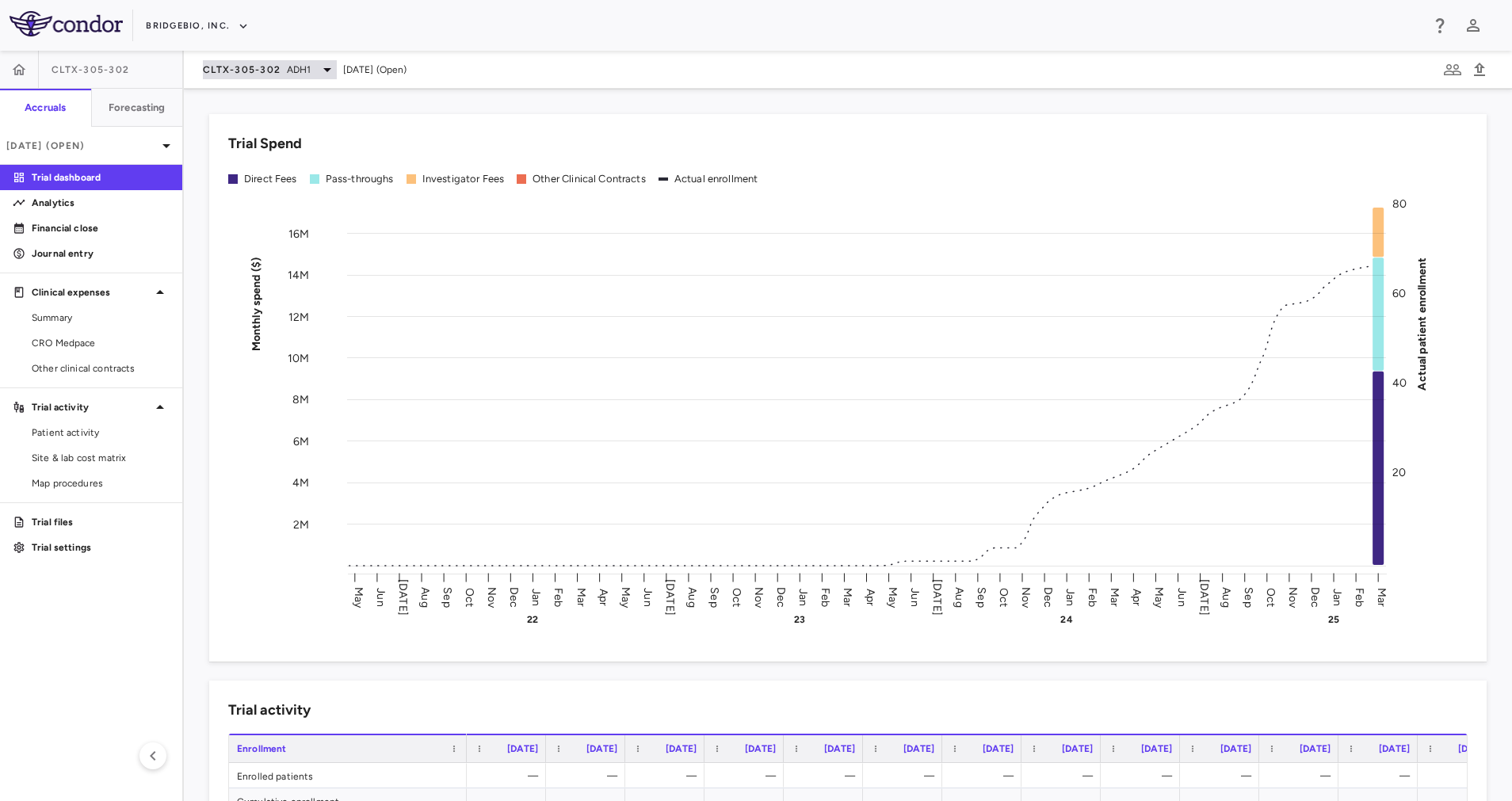
click at [318, 71] on icon at bounding box center [327, 70] width 19 height 19
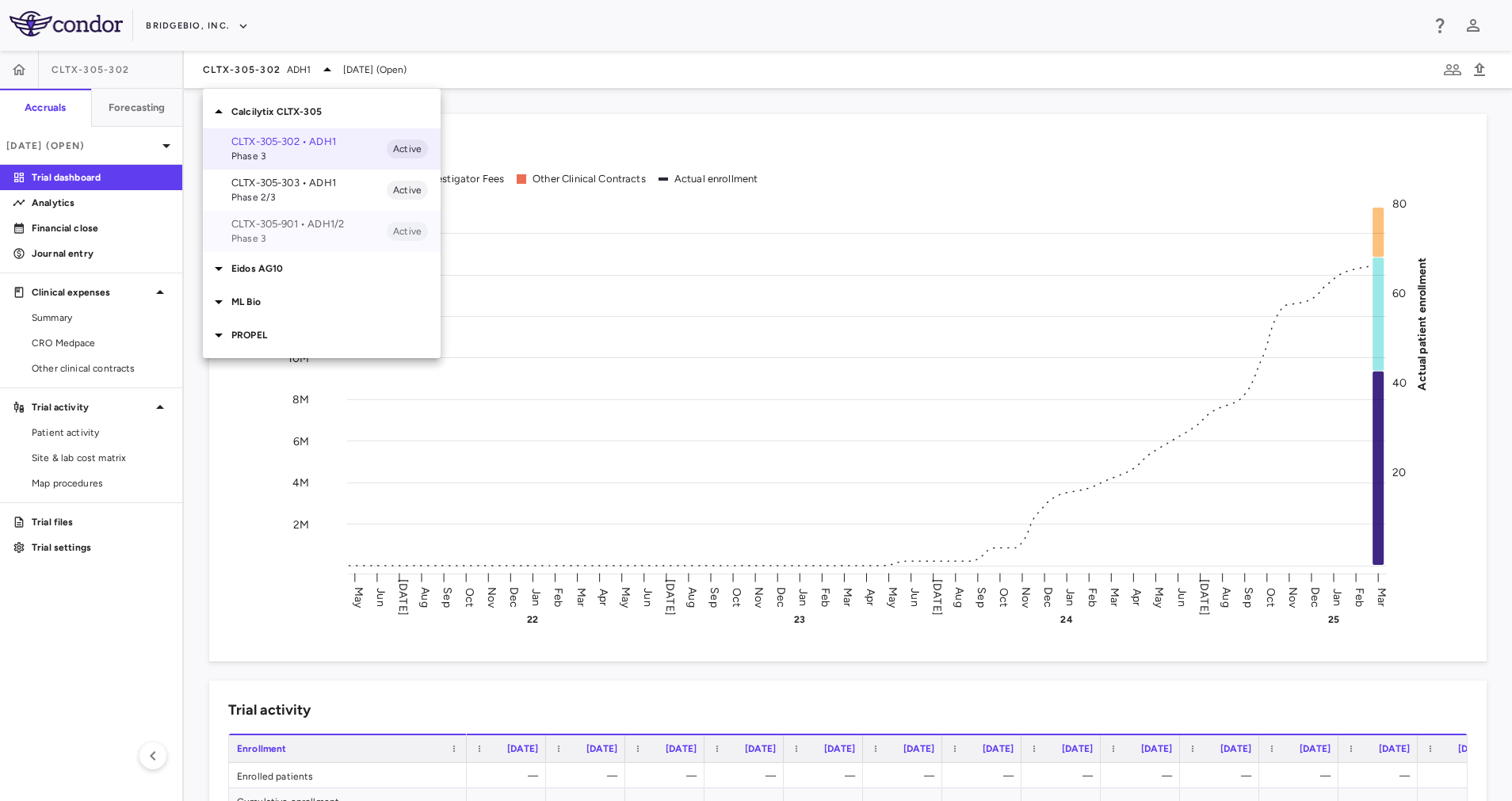
click at [315, 231] on p "CLTX-305-901 • ADH1/2" at bounding box center [309, 224] width 155 height 15
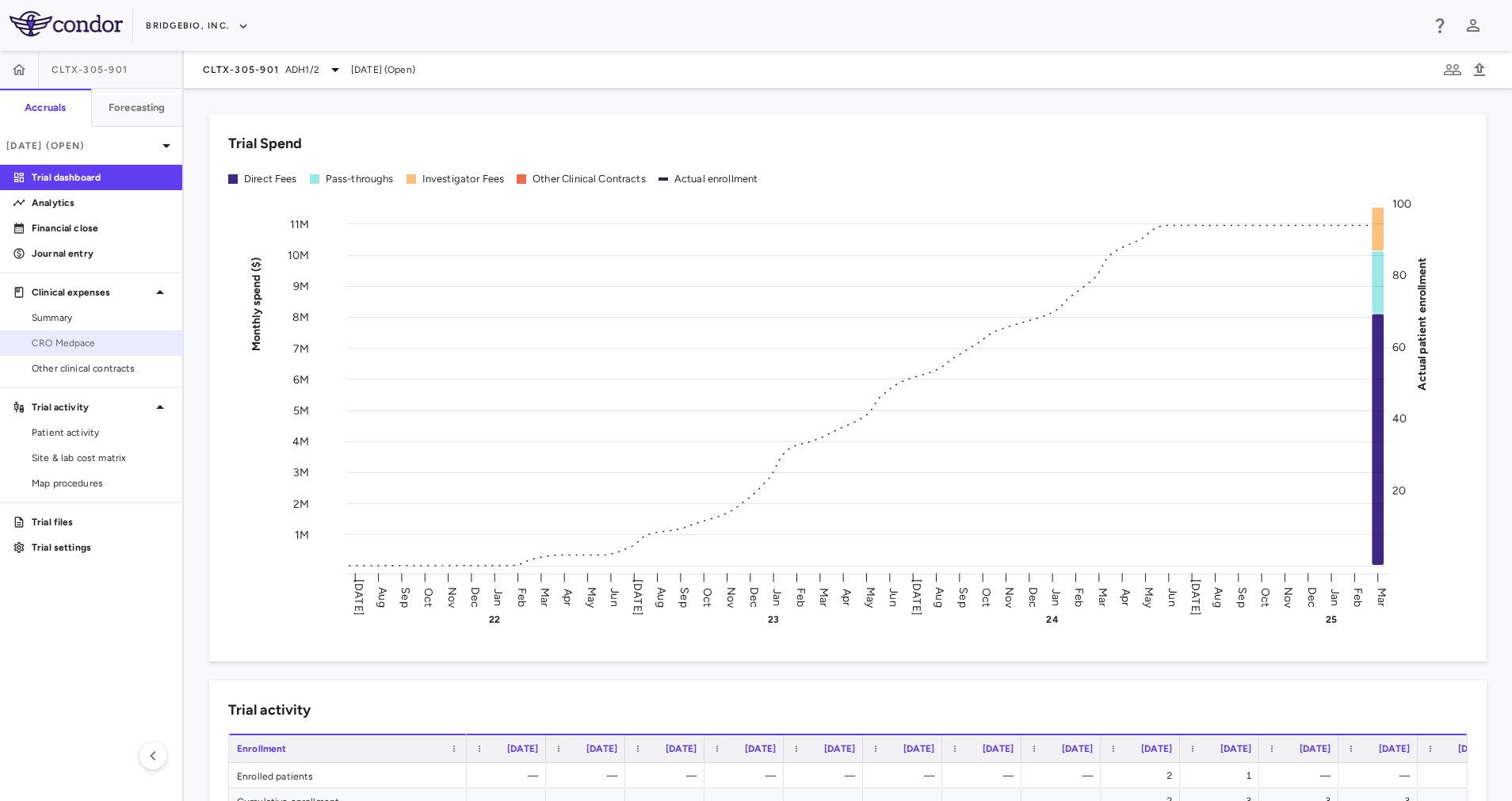
click at [72, 345] on span "CRO Medpace" at bounding box center [101, 343] width 138 height 15
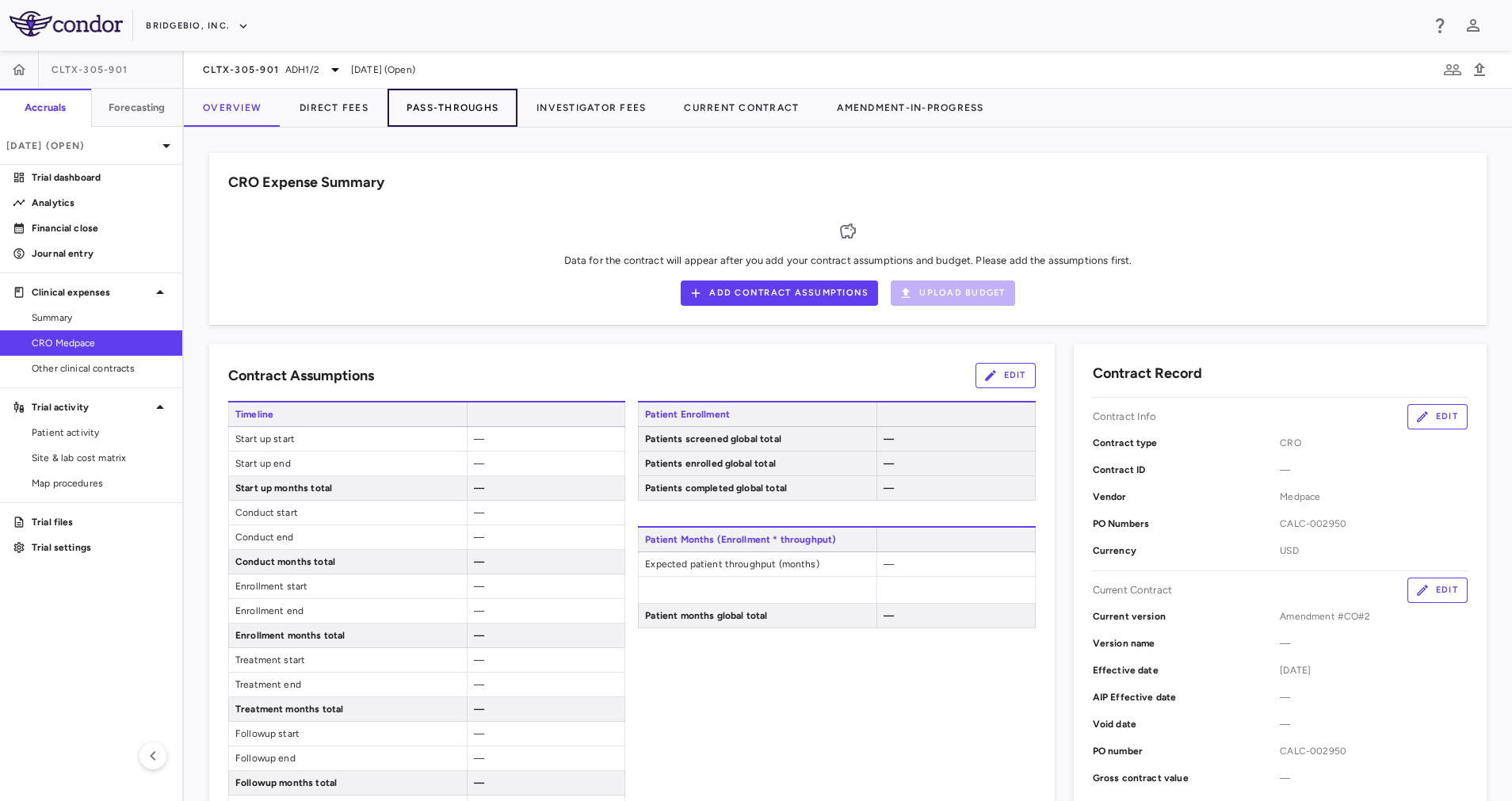
click at [442, 94] on button "Pass-Throughs" at bounding box center [452, 108] width 130 height 38
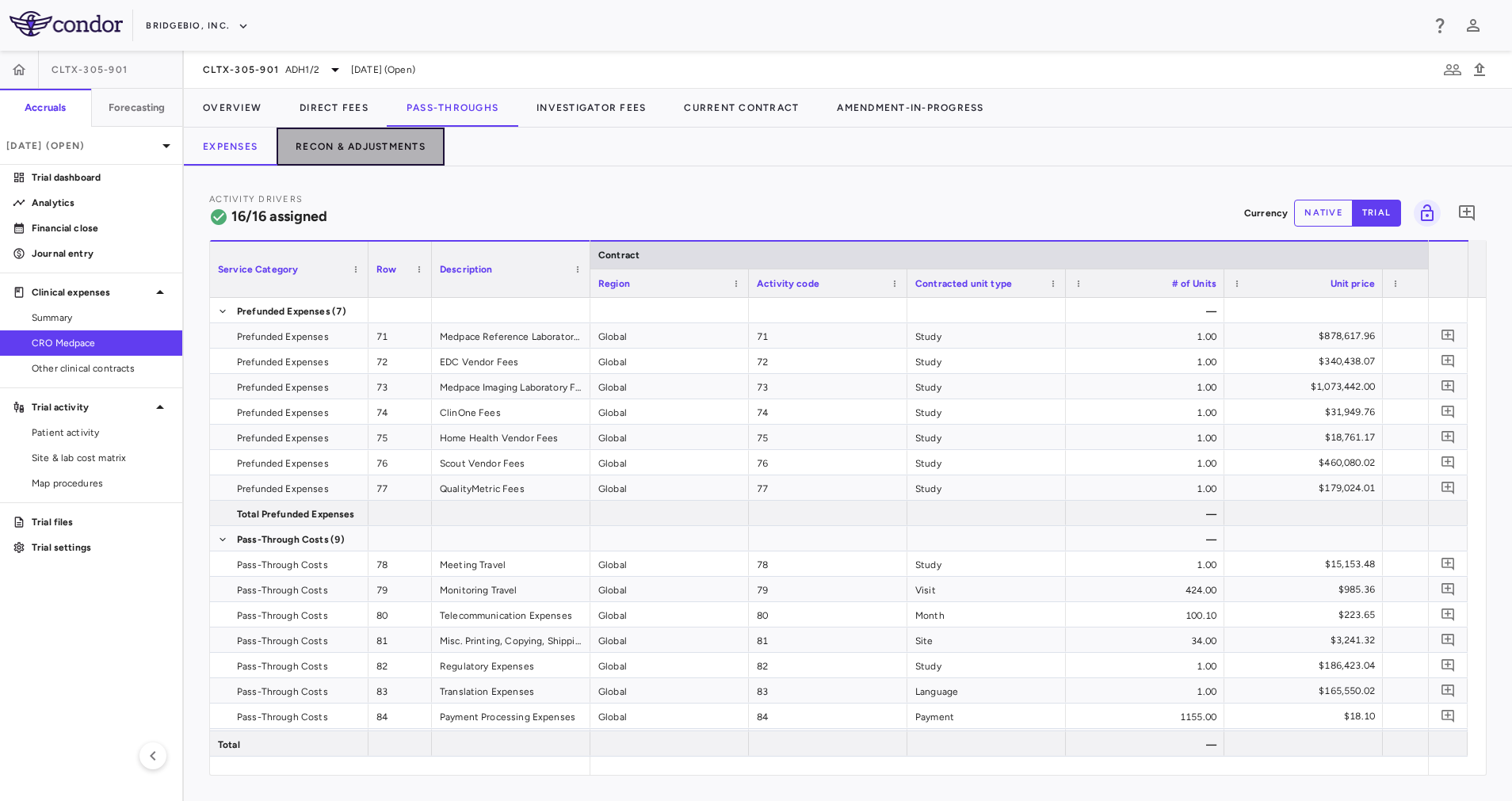
click at [371, 140] on button "Recon & Adjustments" at bounding box center [360, 146] width 168 height 38
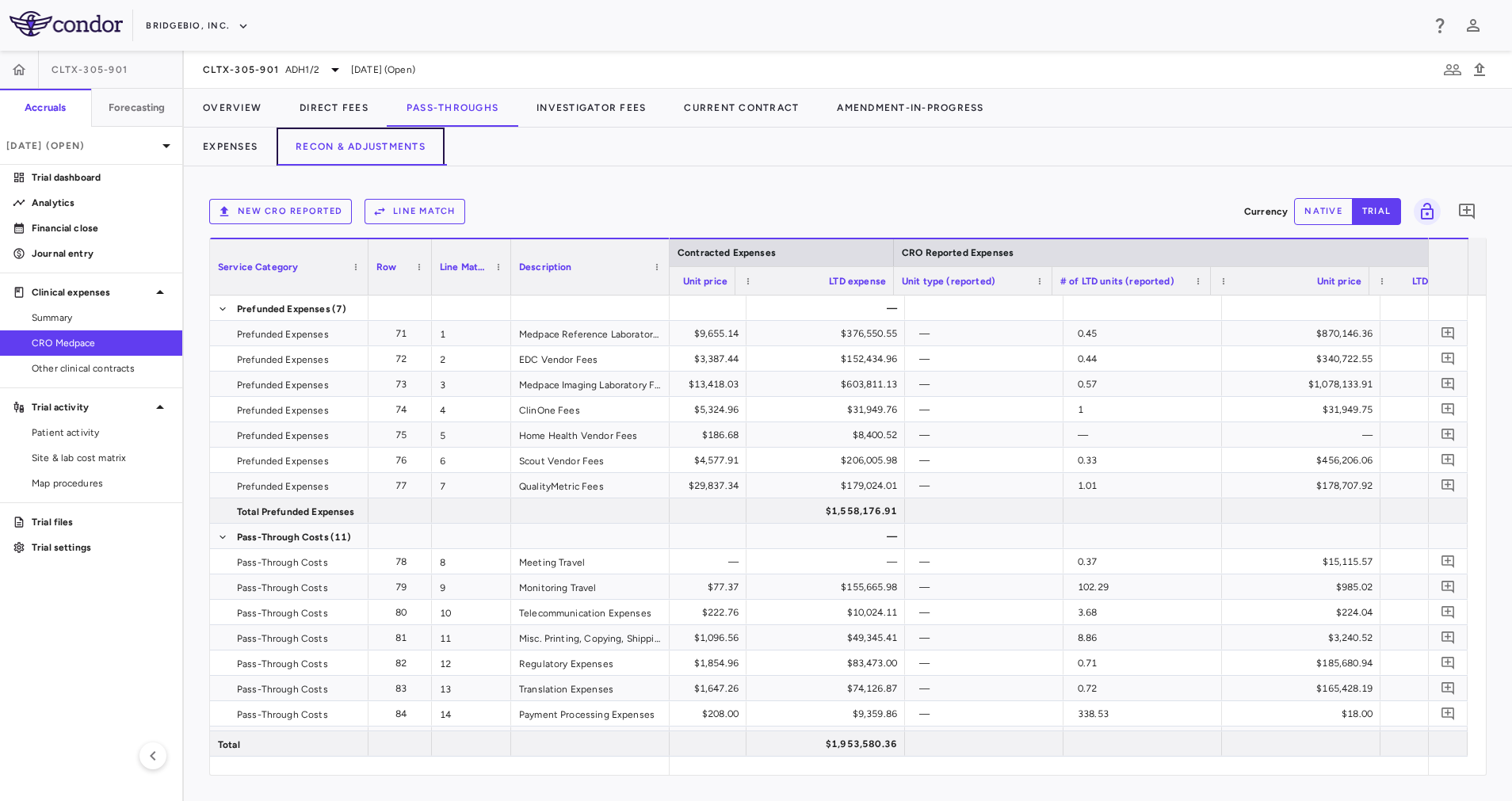
scroll to position [0, 1321]
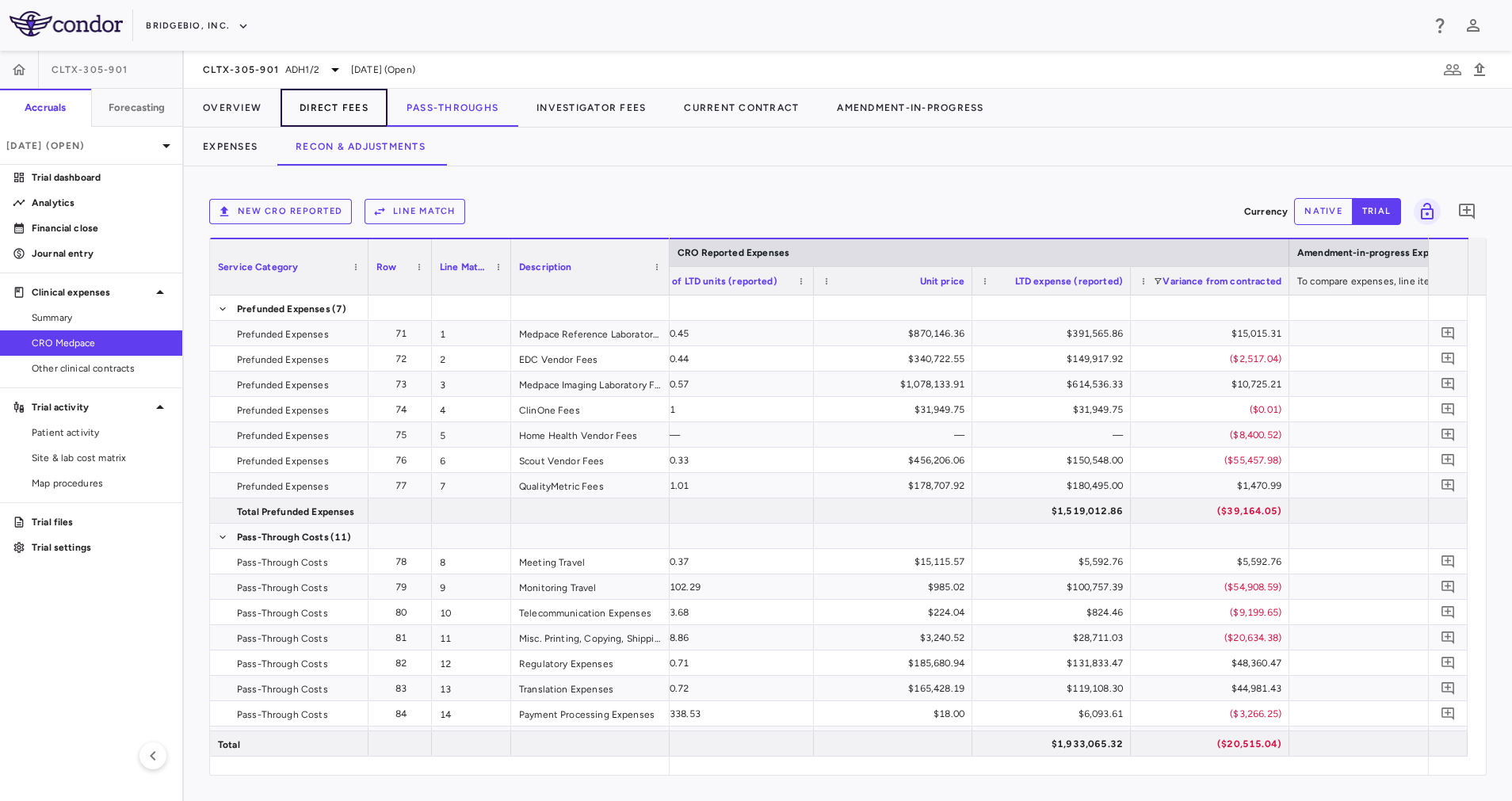
click at [347, 102] on button "Direct Fees" at bounding box center [334, 108] width 107 height 38
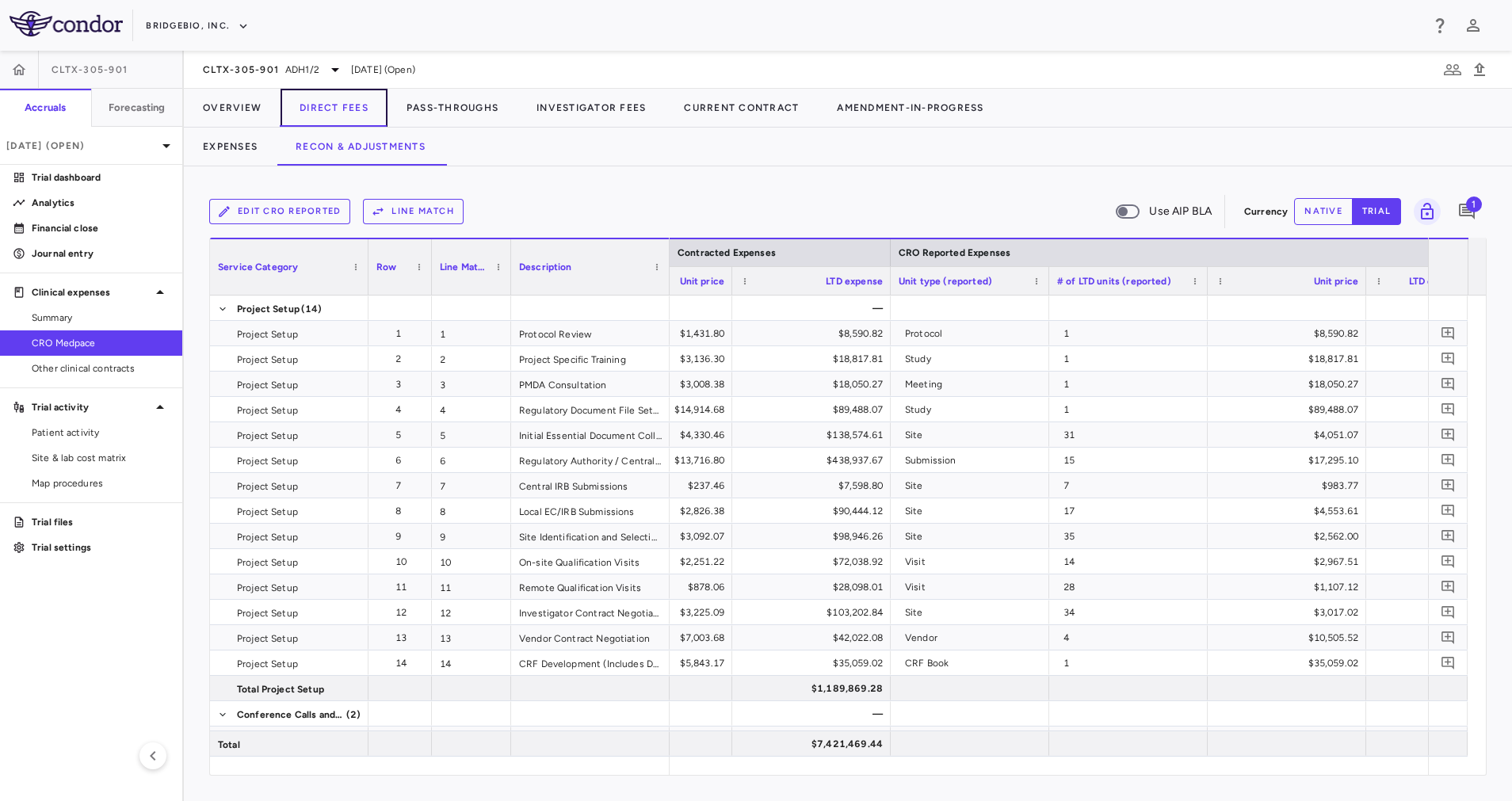
scroll to position [0, 1572]
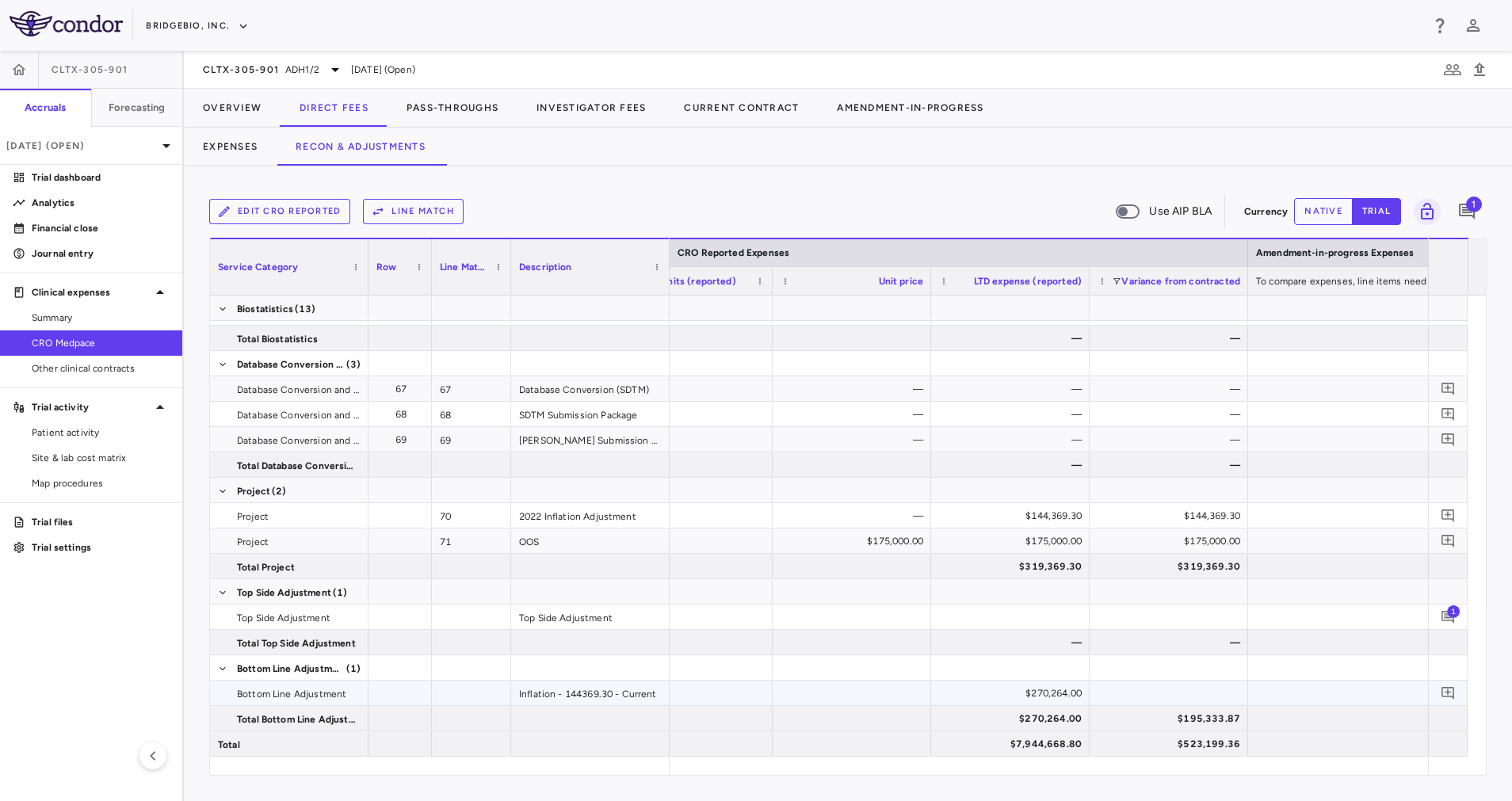
click at [599, 693] on div "Inflation - 144369.30 - Current" at bounding box center [590, 692] width 158 height 25
click at [239, 144] on button "Expenses" at bounding box center [230, 146] width 93 height 38
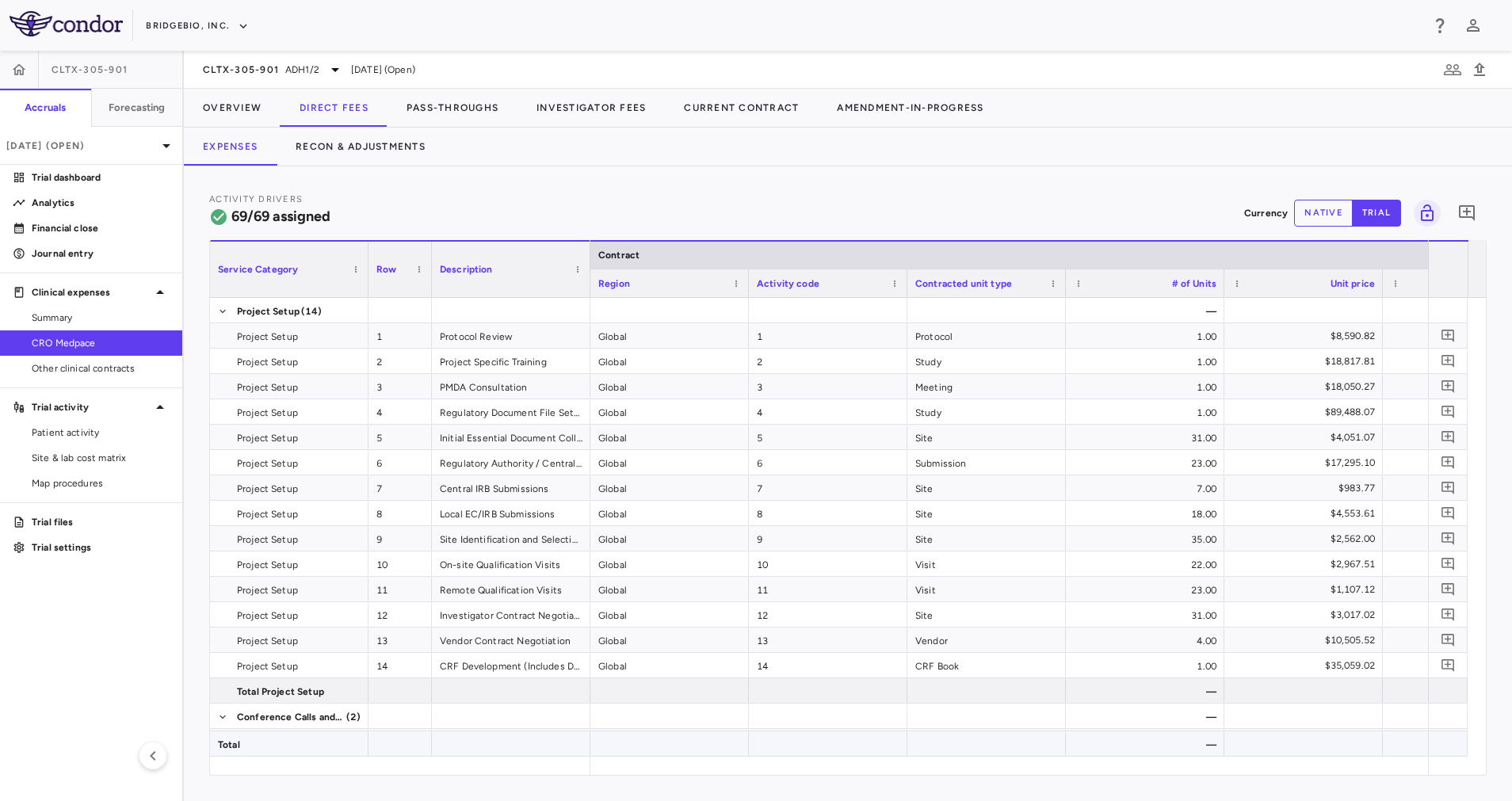
click at [650, 750] on div at bounding box center [669, 743] width 158 height 25
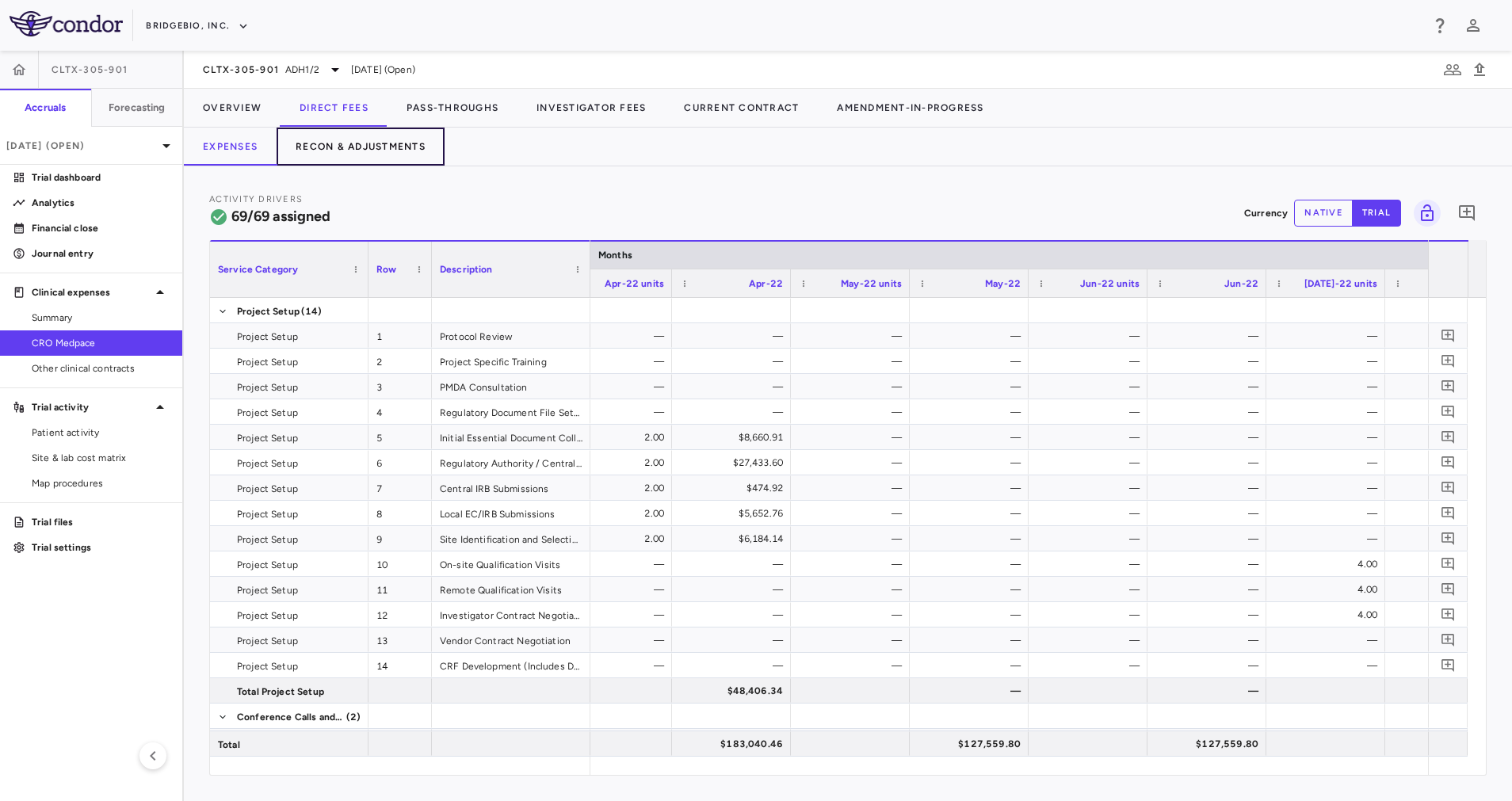
click at [382, 153] on button "Recon & Adjustments" at bounding box center [360, 146] width 168 height 38
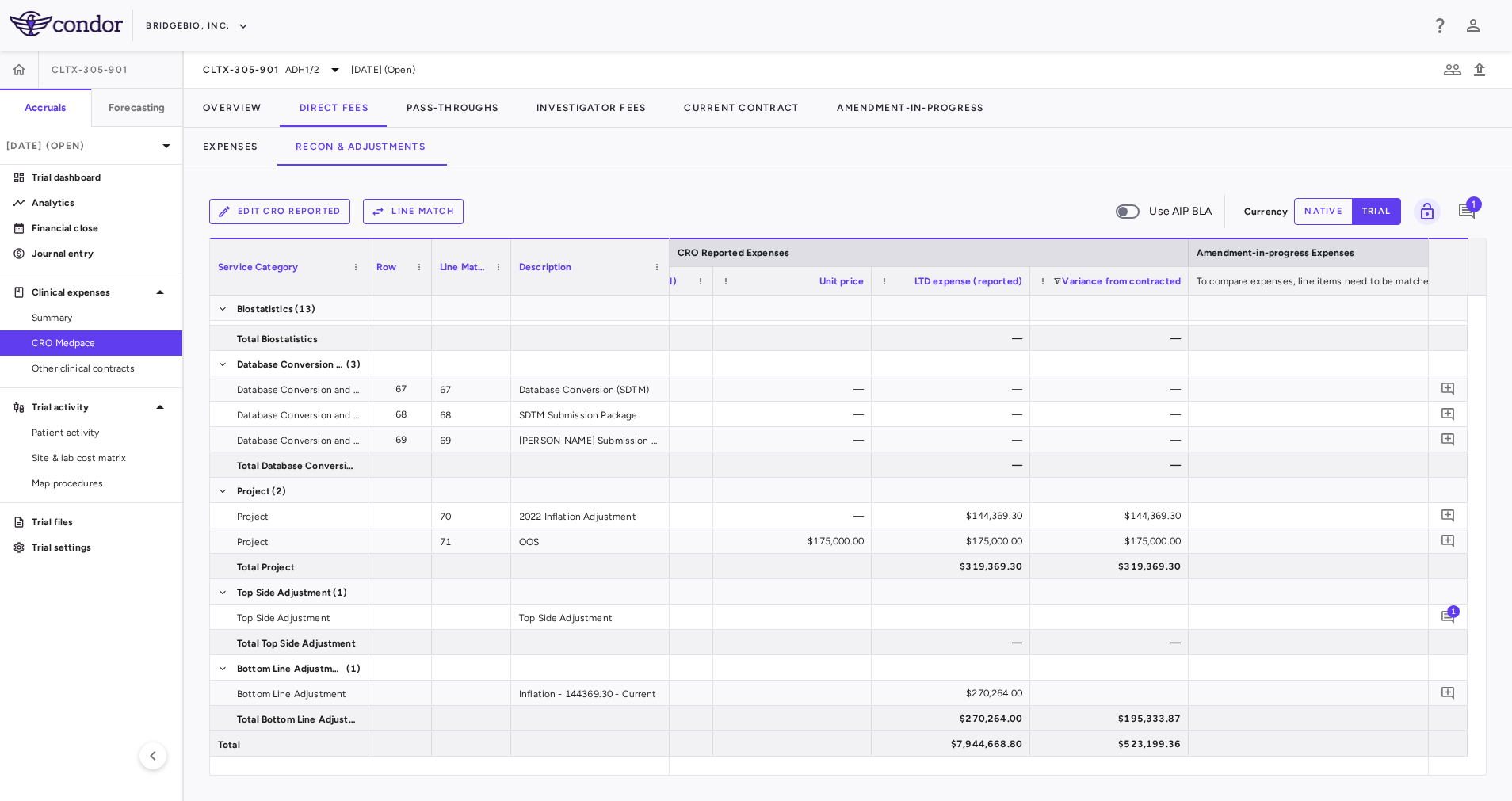
click at [1335, 209] on button "native" at bounding box center [1323, 211] width 59 height 27
click at [583, 697] on div "Inflation - 144369.30 - Current" at bounding box center [590, 692] width 158 height 25
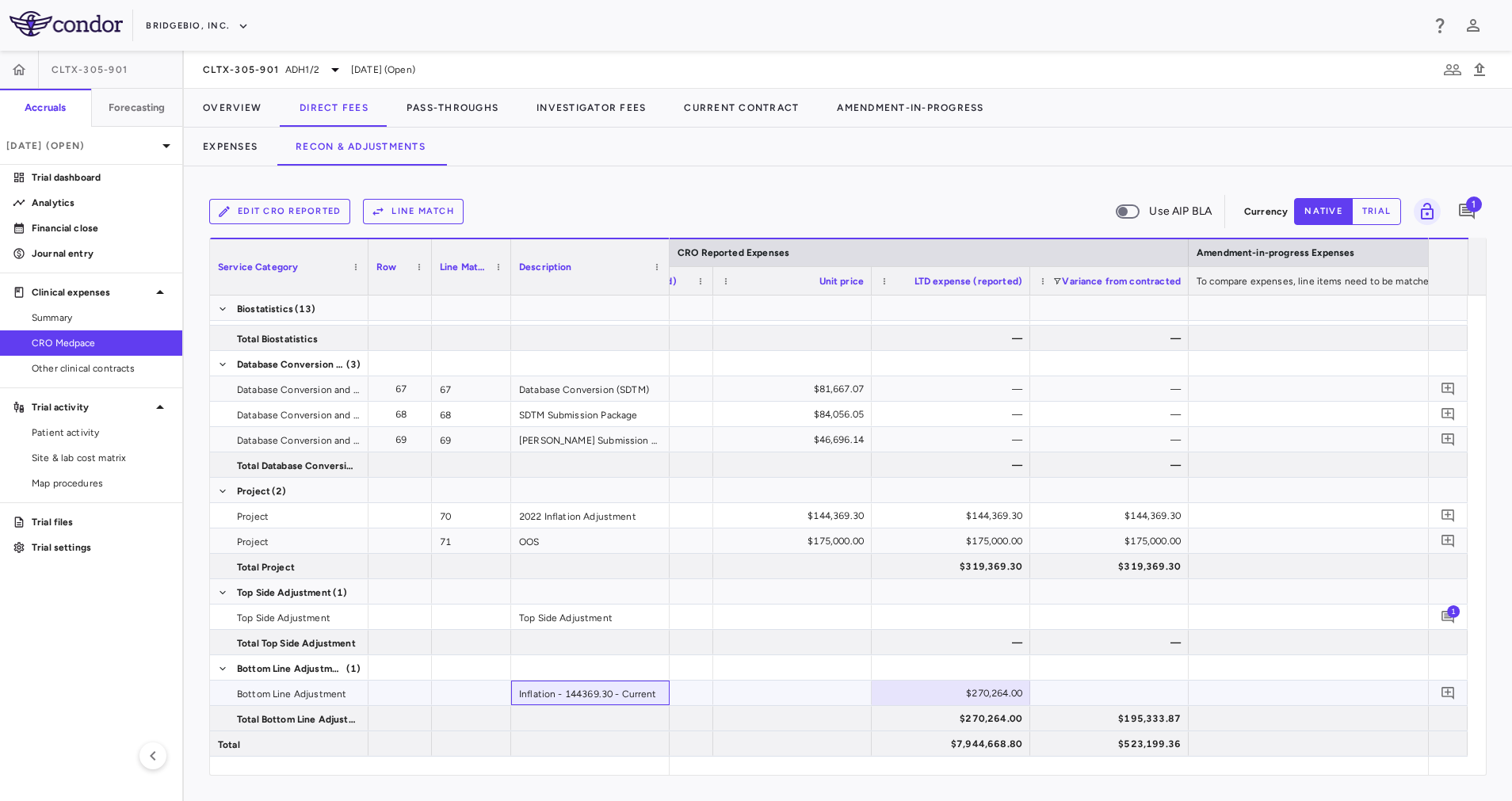
click at [601, 690] on div "Inflation - 144369.30 - Current" at bounding box center [590, 692] width 158 height 25
click at [602, 690] on div "Inflation - 144369.30 - Current" at bounding box center [590, 692] width 158 height 25
click at [1365, 208] on button "trial" at bounding box center [1376, 211] width 49 height 27
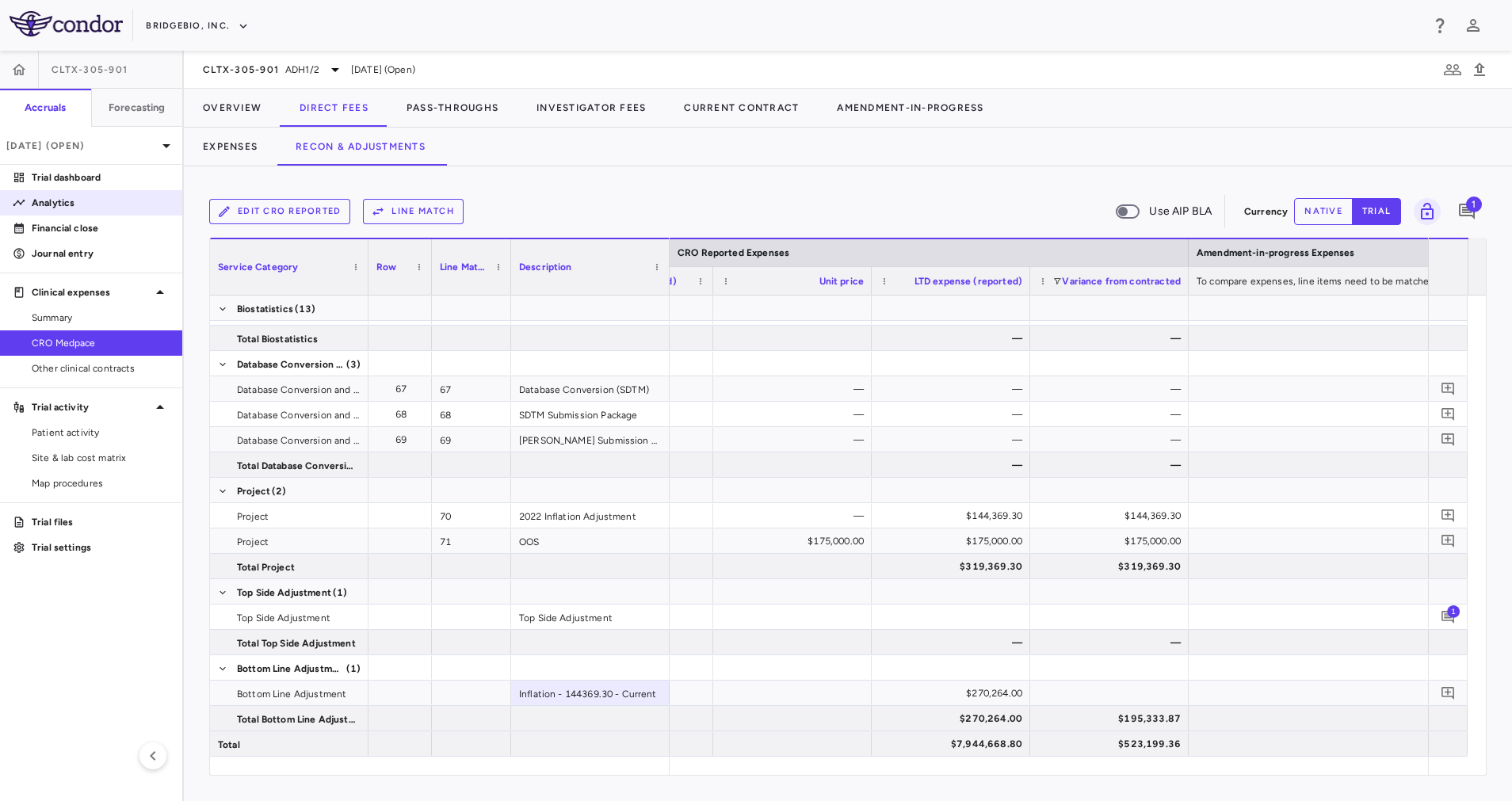
click at [85, 196] on p "Analytics" at bounding box center [101, 202] width 138 height 15
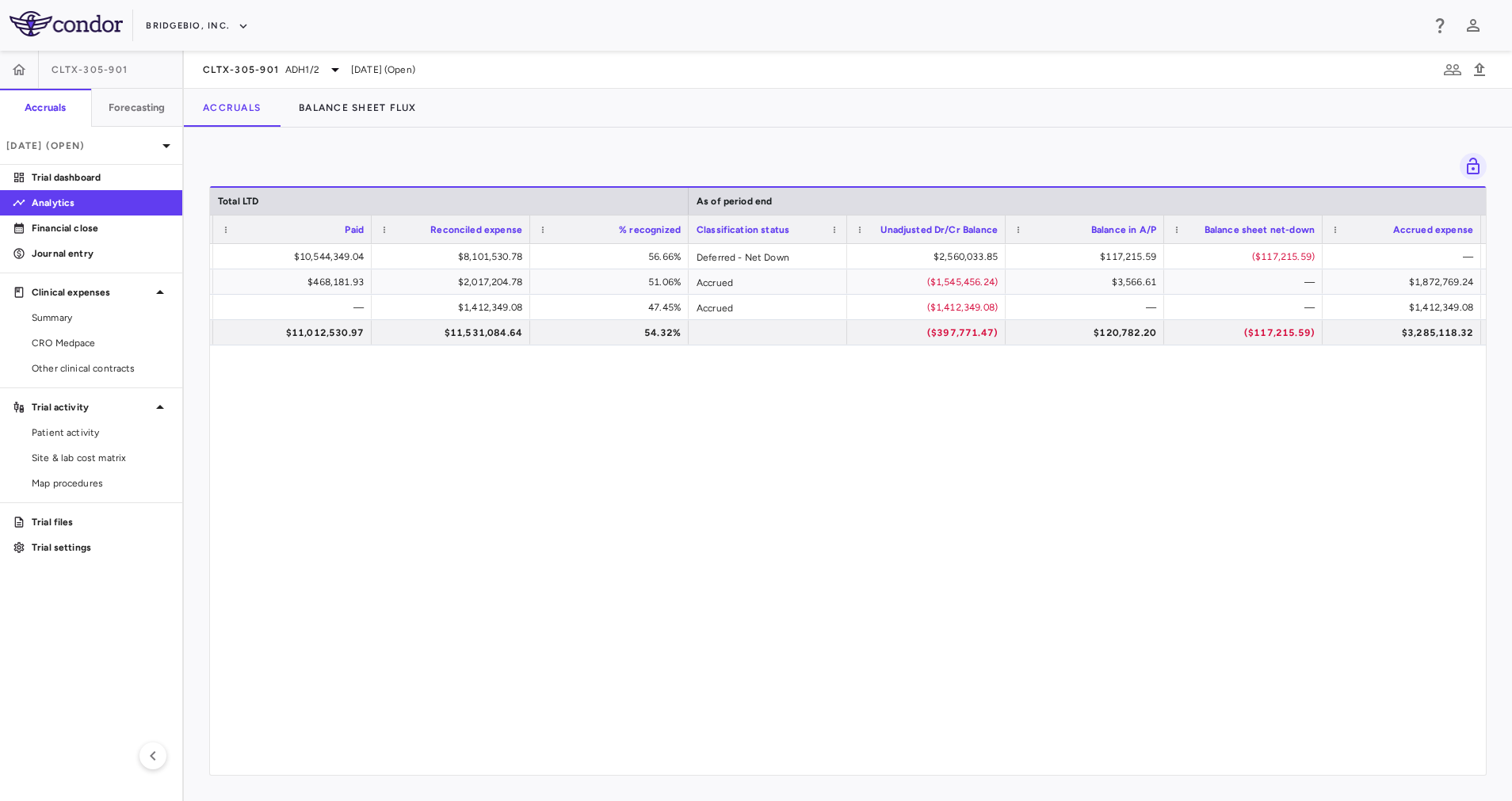
scroll to position [0, 1266]
click at [325, 69] on icon at bounding box center [335, 70] width 19 height 19
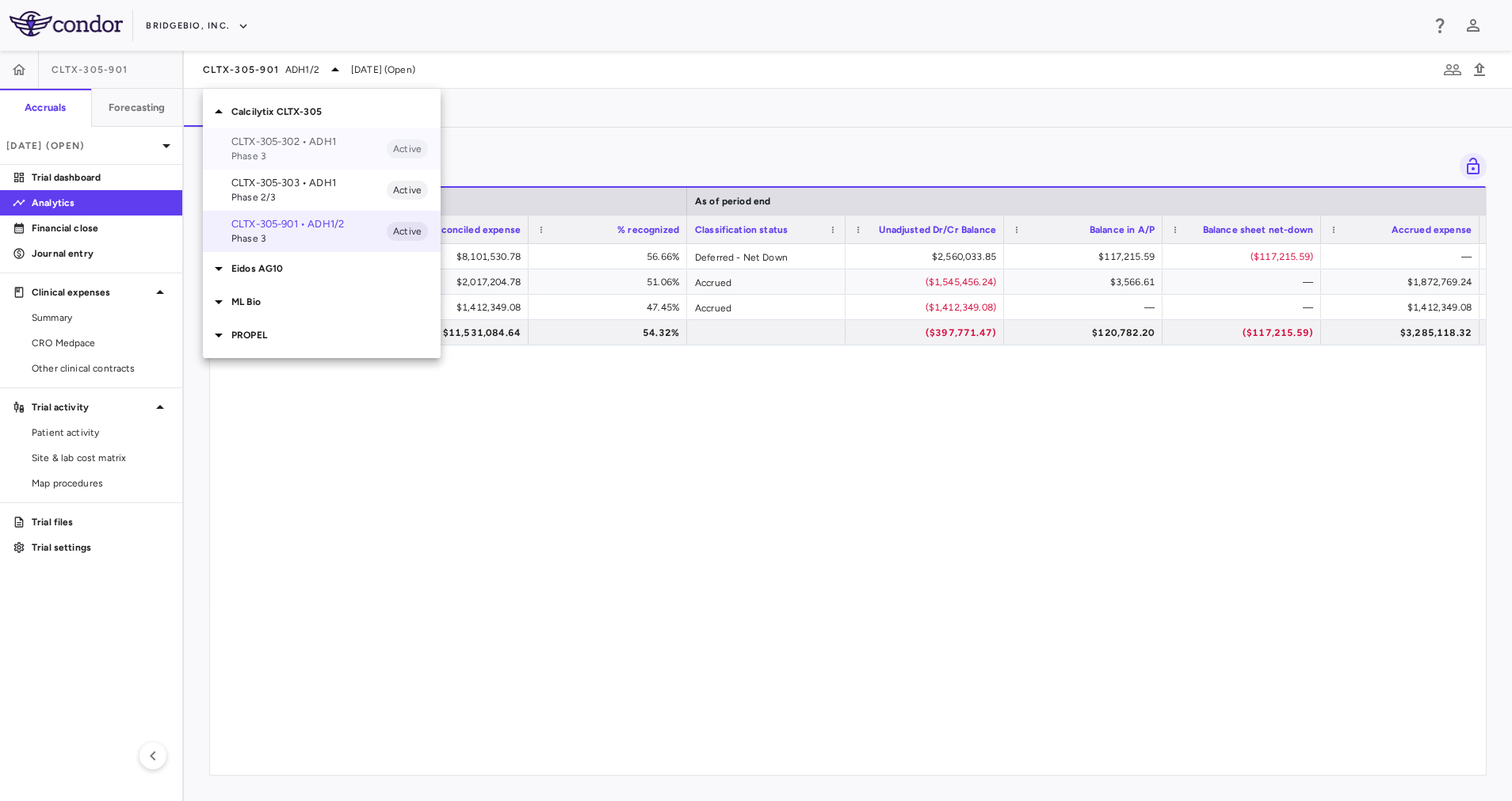
click at [276, 146] on p "CLTX-305-302 • ADH1" at bounding box center [309, 141] width 155 height 15
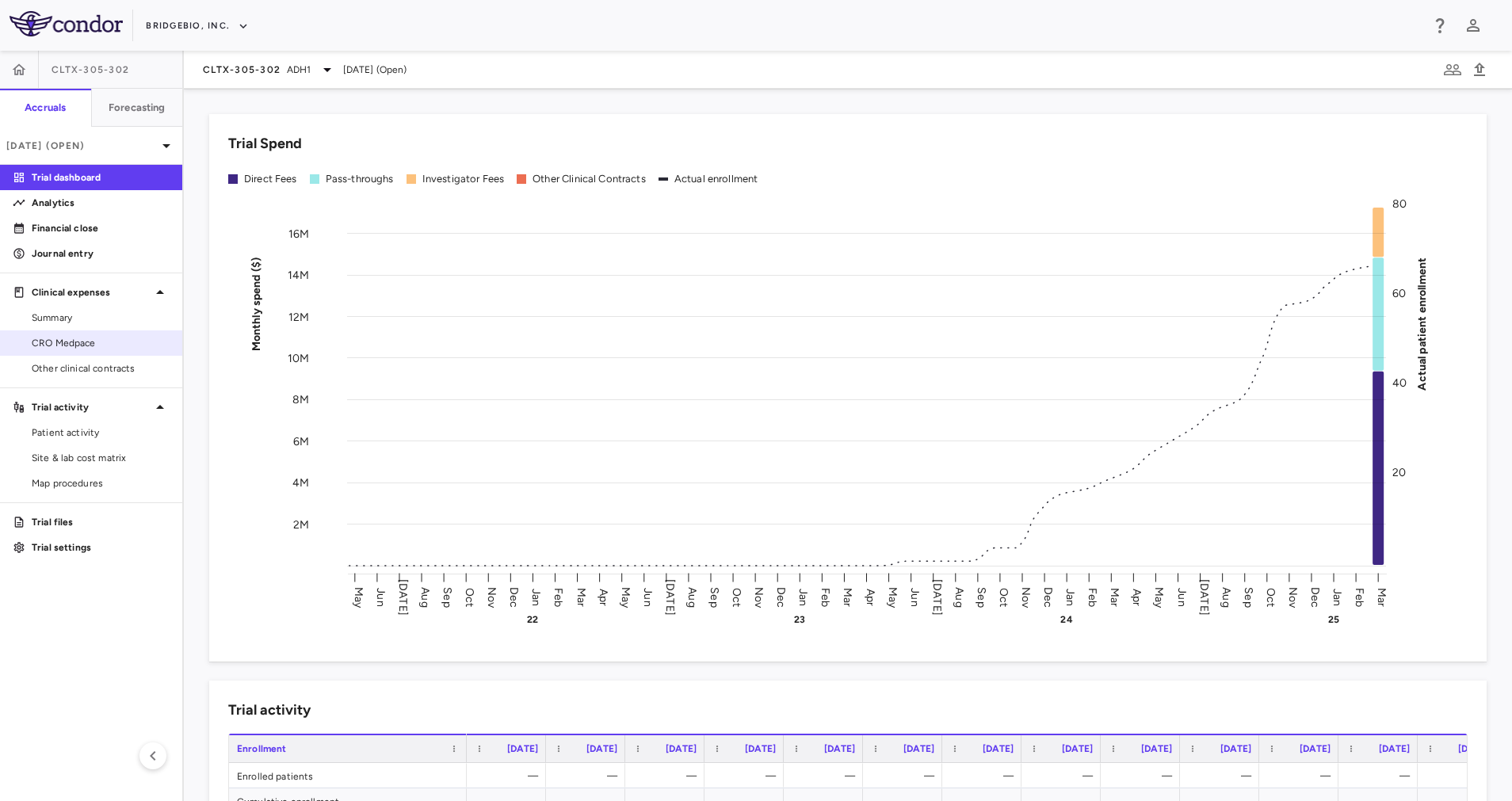
click at [45, 350] on span "CRO Medpace" at bounding box center [101, 343] width 138 height 15
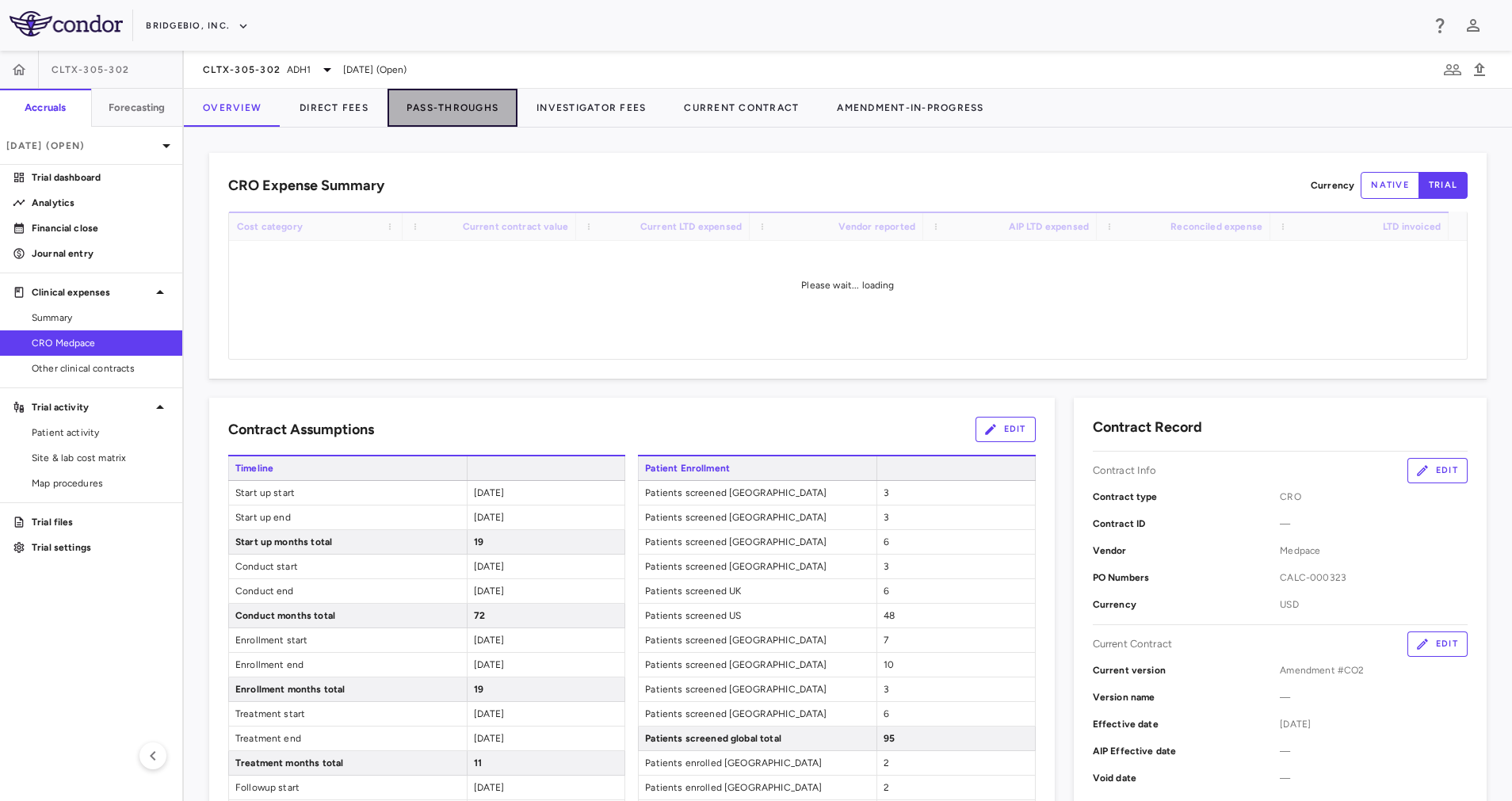
click at [443, 109] on button "Pass-Throughs" at bounding box center [452, 108] width 130 height 38
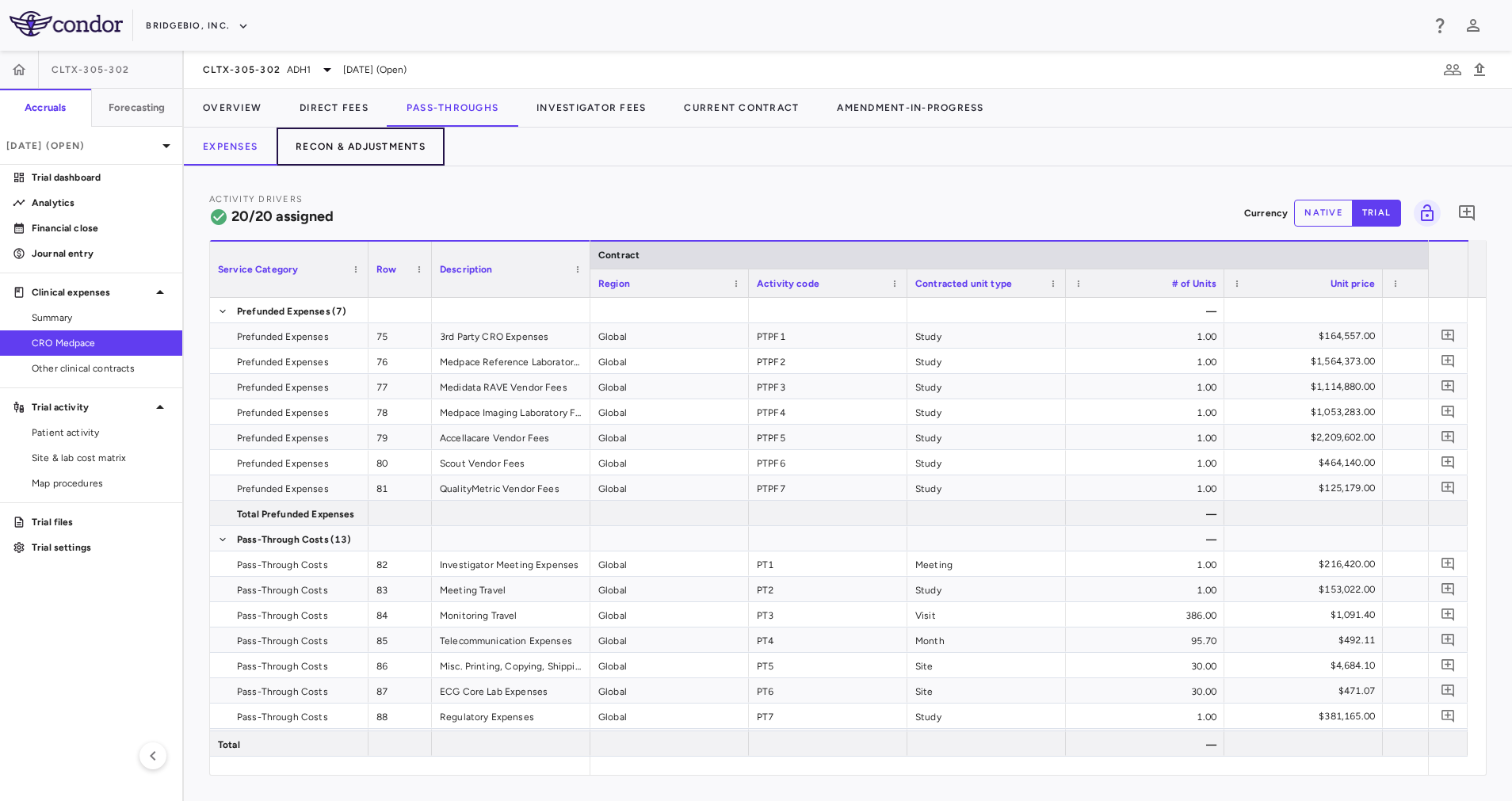
click at [385, 143] on button "Recon & Adjustments" at bounding box center [360, 146] width 168 height 38
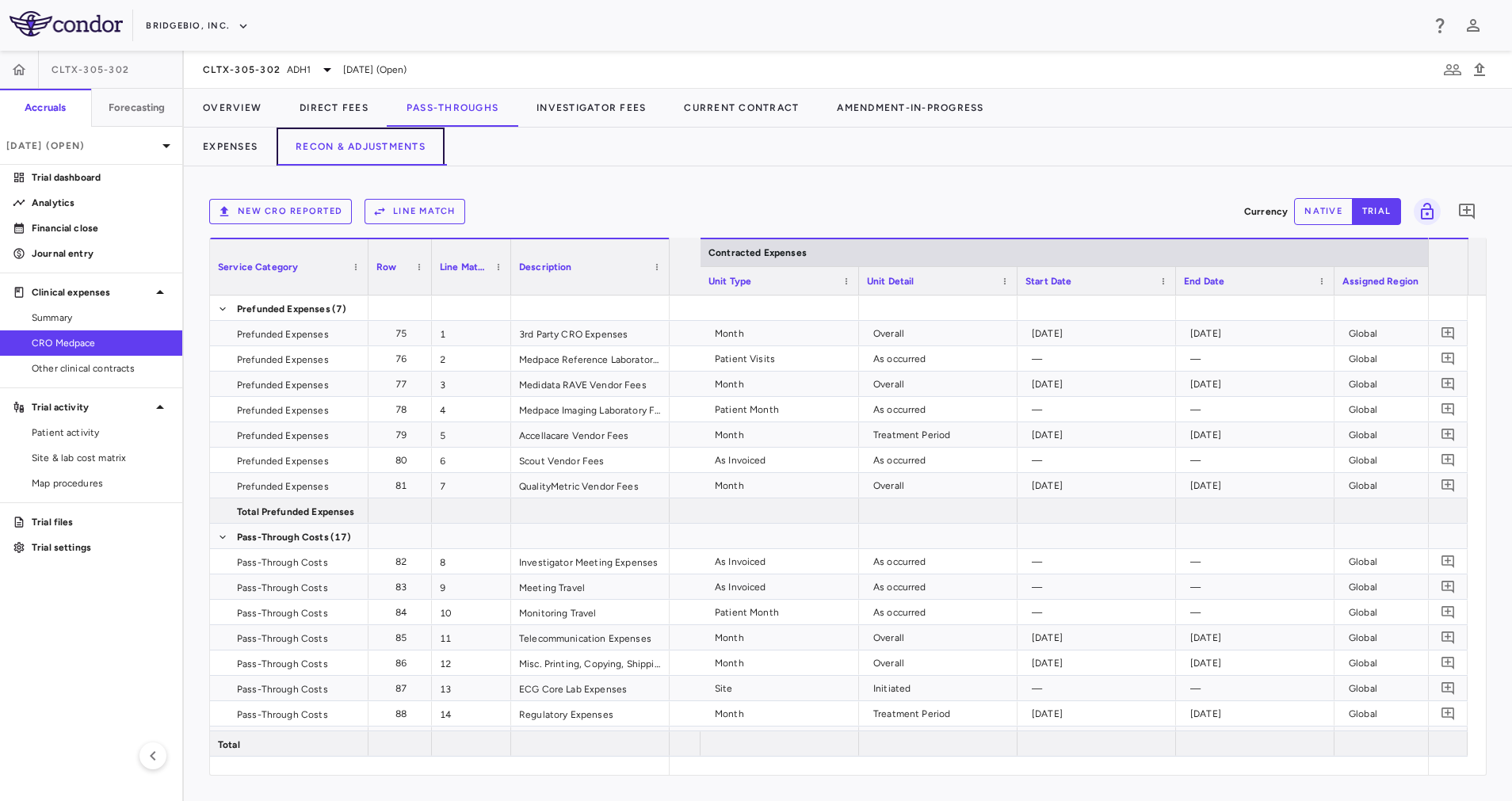
scroll to position [0, 816]
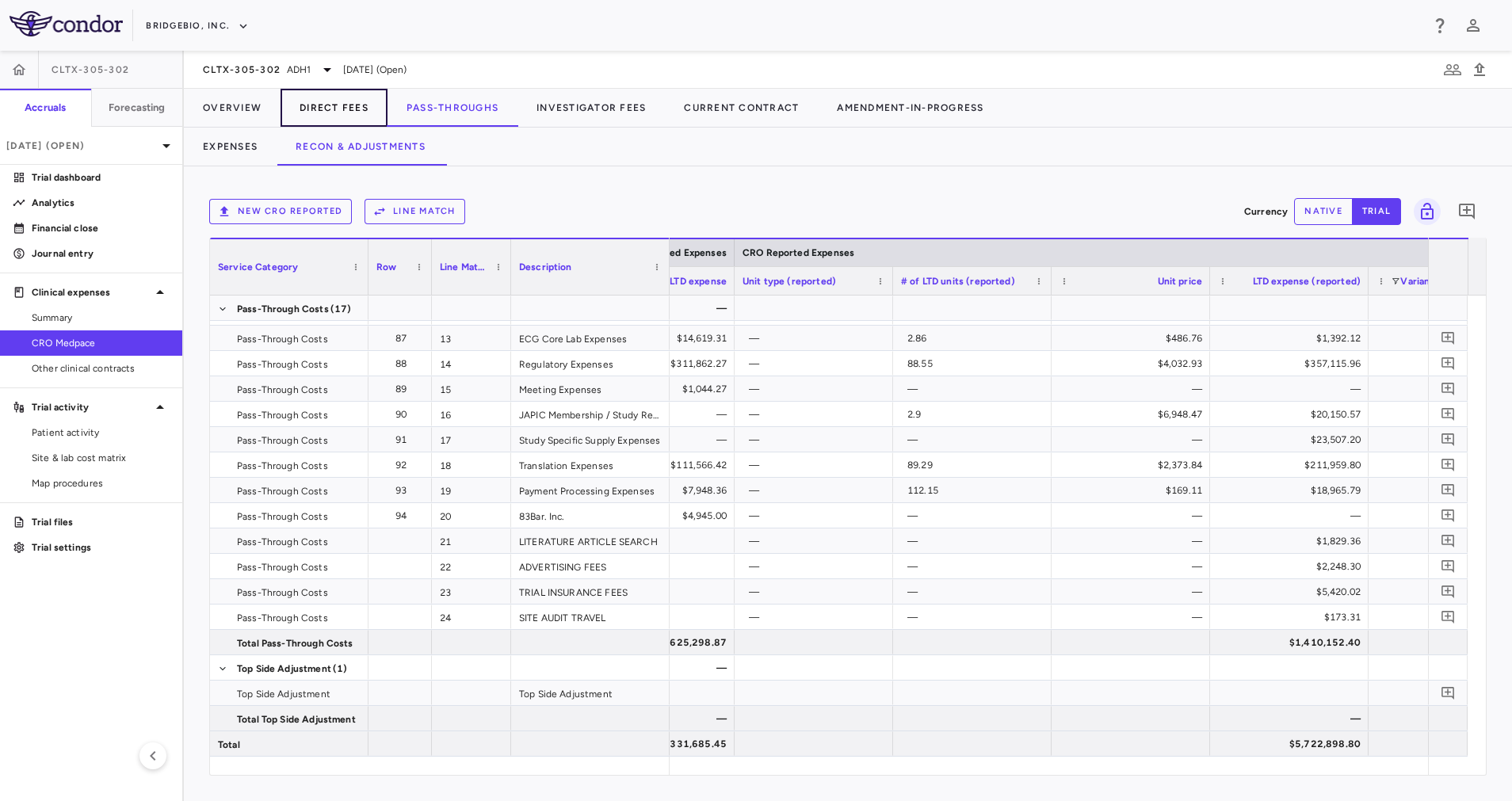
click at [342, 110] on button "Direct Fees" at bounding box center [334, 108] width 107 height 38
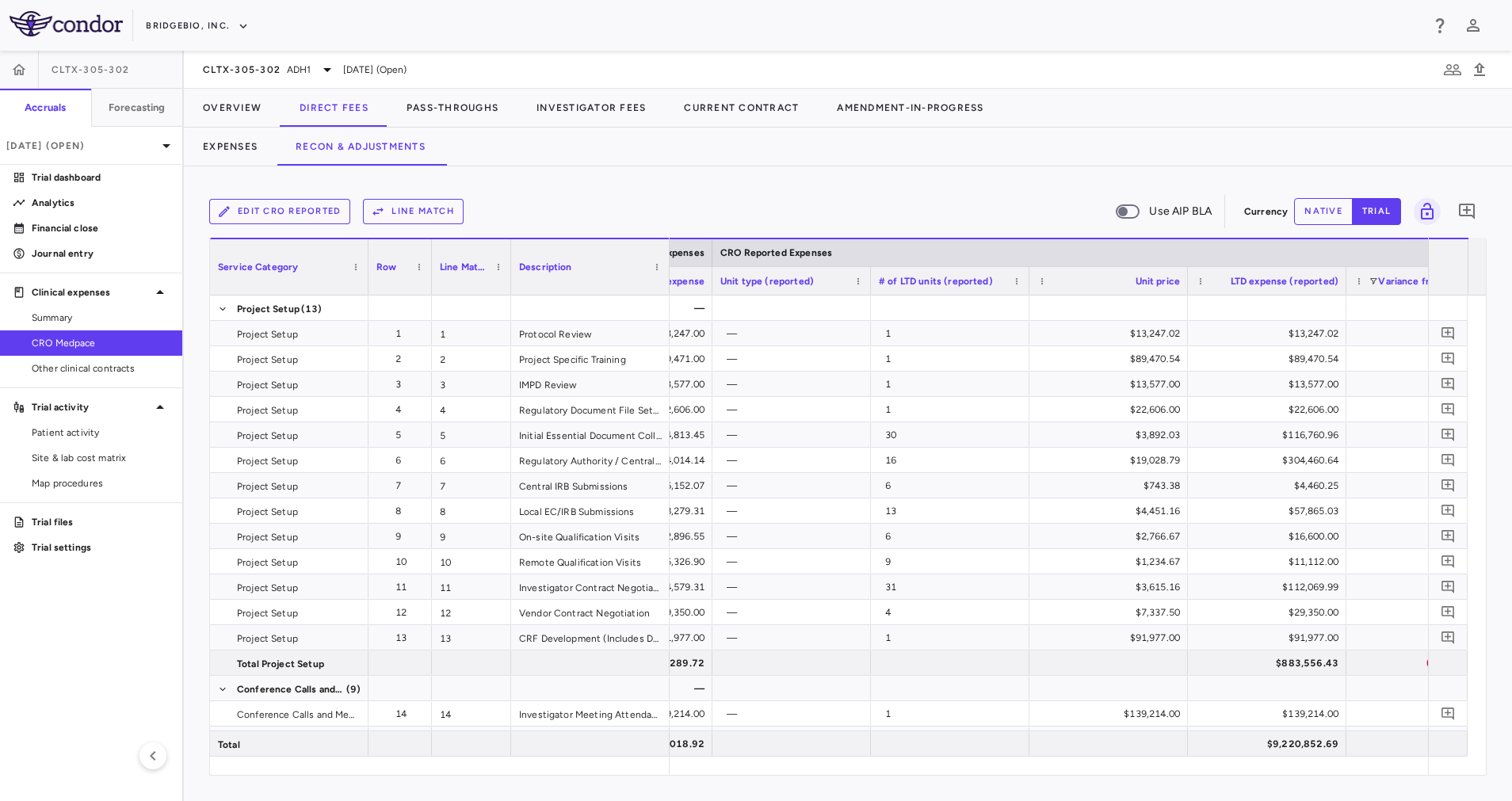
drag, startPoint x: 1489, startPoint y: 351, endPoint x: 1465, endPoint y: 663, distance: 312.9
click at [1465, 663] on div "Edit CRO reported Line Match Use AIP BLA Currency native trial 0 Service Catego…" at bounding box center [847, 483] width 1328 height 635
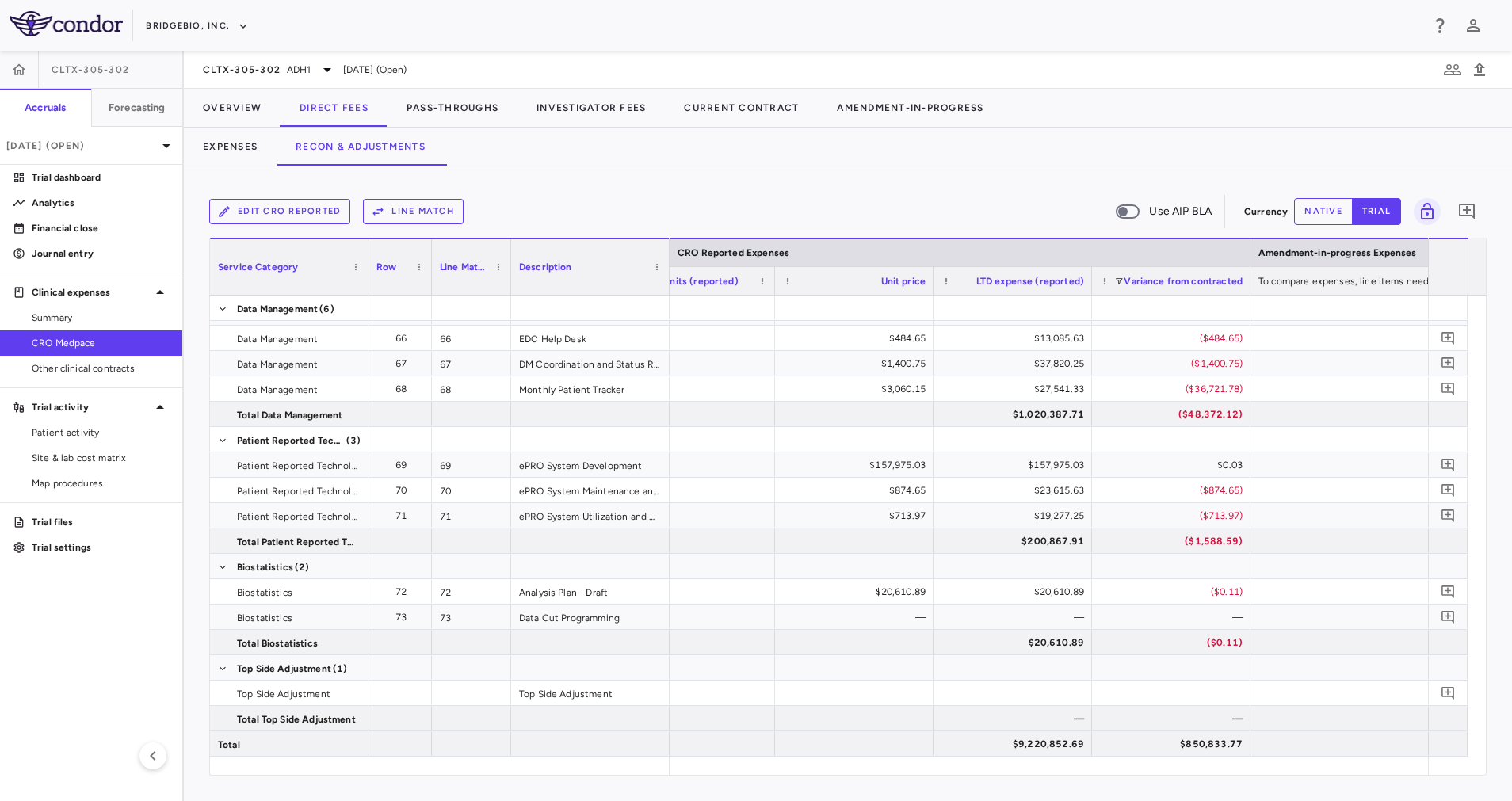
click at [1327, 208] on button "native" at bounding box center [1323, 211] width 59 height 27
